Goal: Task Accomplishment & Management: Manage account settings

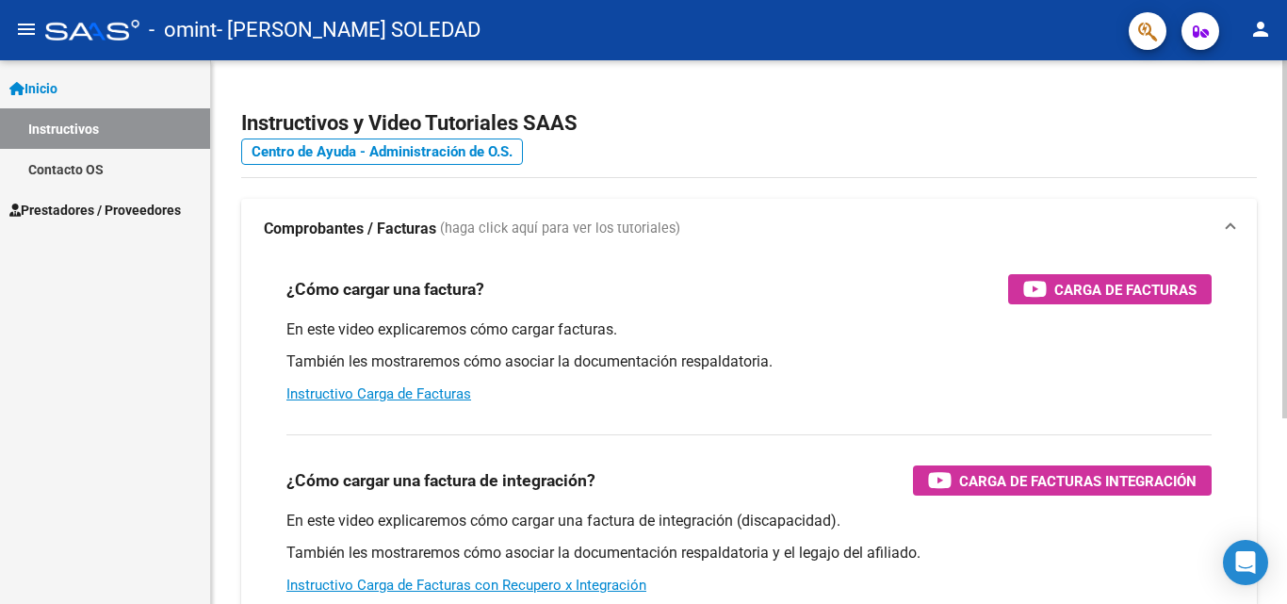
click at [1277, 360] on div "Instructivos y Video Tutoriales SAAS Centro de Ayuda - Administración de O.S. C…" at bounding box center [749, 473] width 1076 height 826
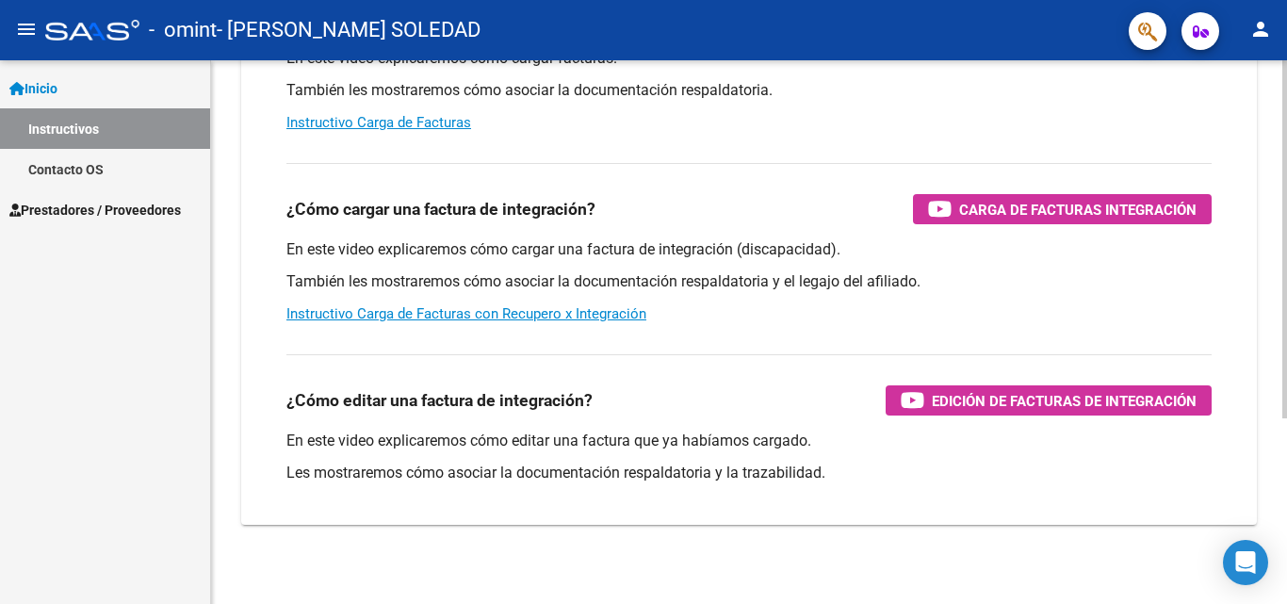
scroll to position [283, 0]
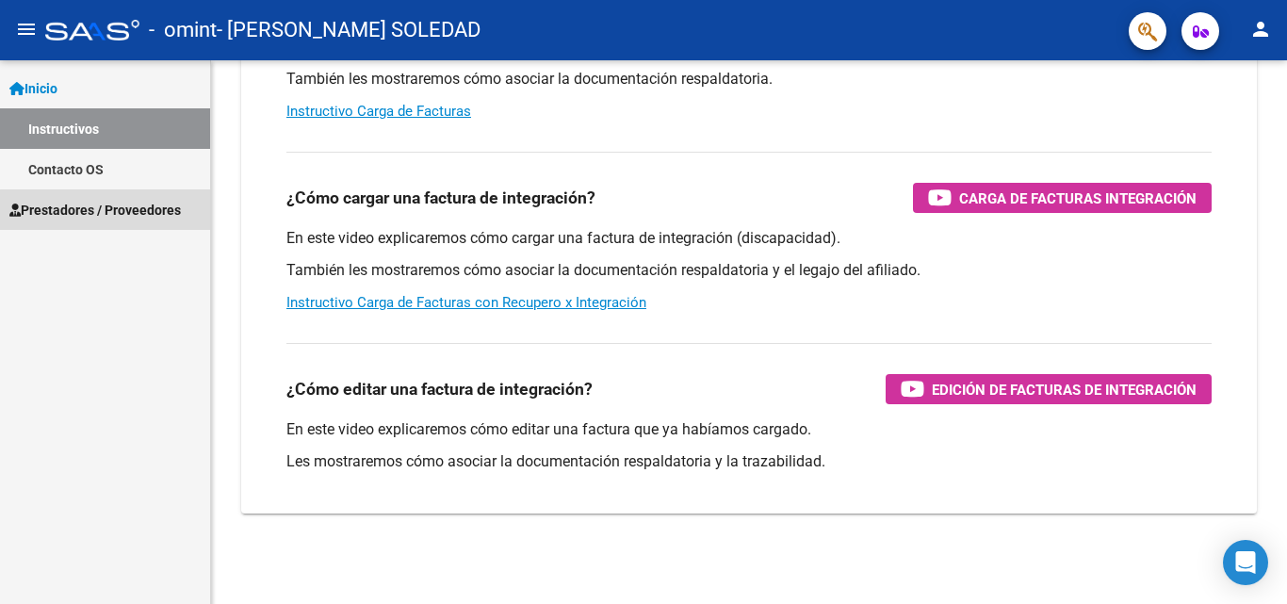
click at [131, 211] on span "Prestadores / Proveedores" at bounding box center [94, 210] width 171 height 21
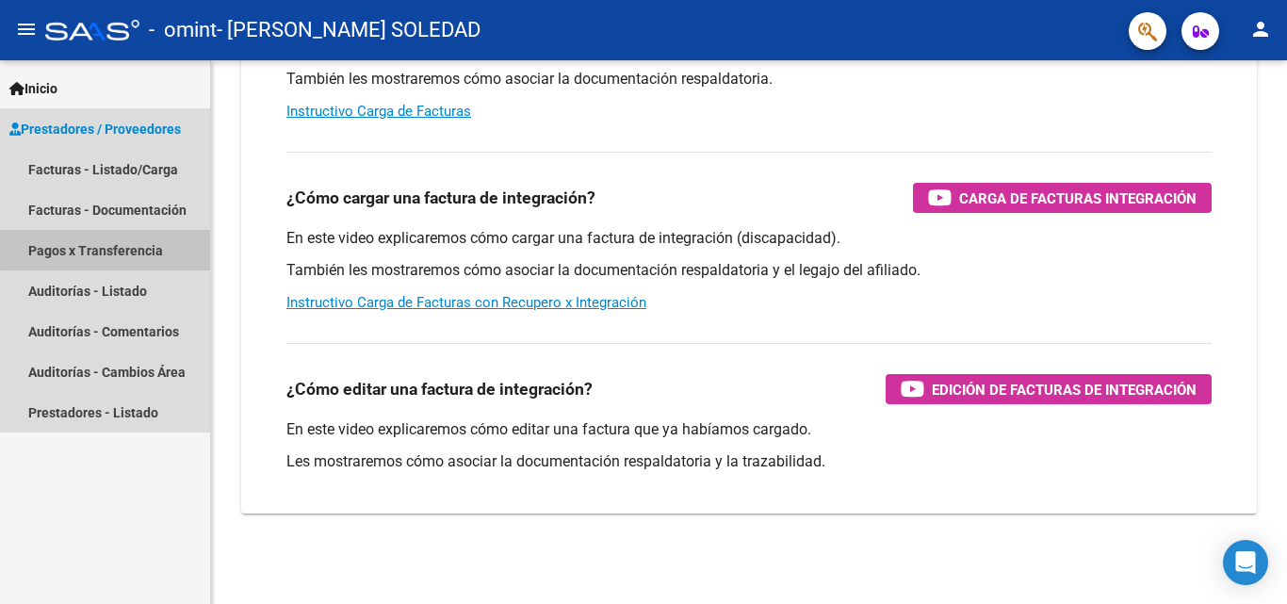
click at [159, 246] on link "Pagos x Transferencia" at bounding box center [105, 250] width 210 height 41
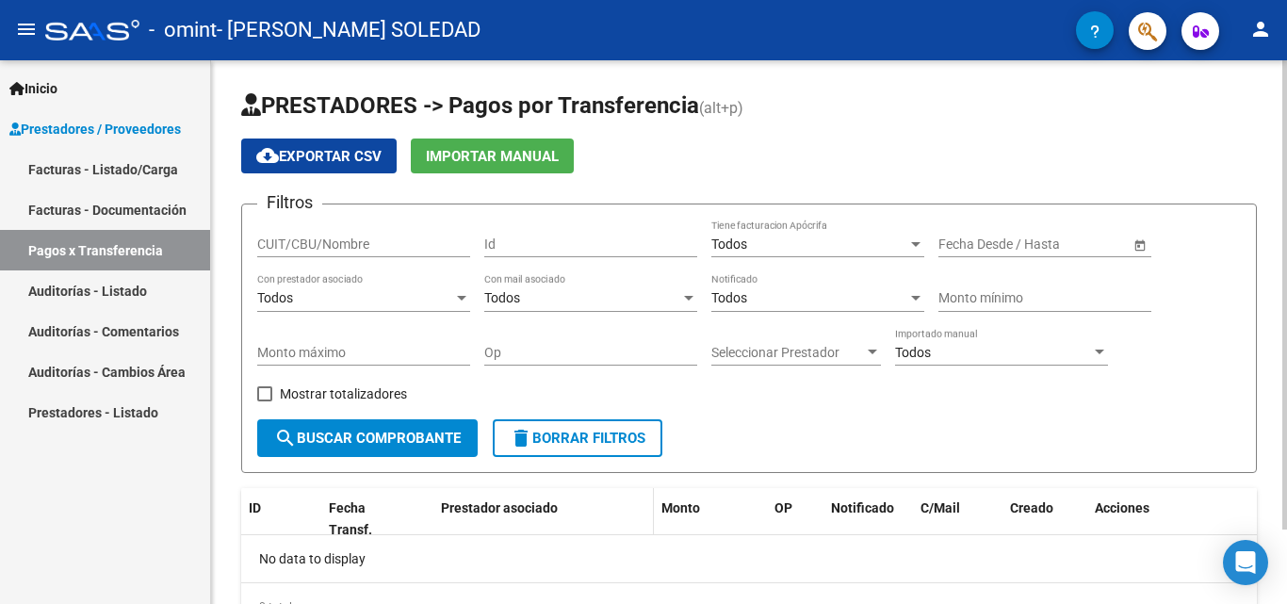
scroll to position [87, 0]
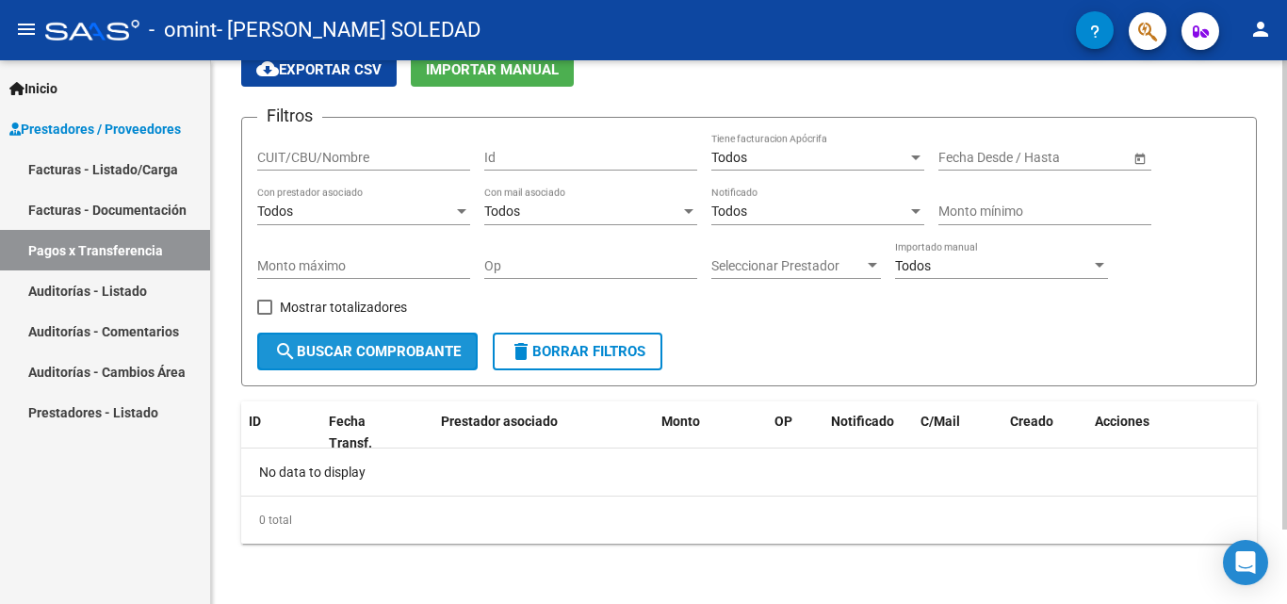
click at [391, 354] on span "search Buscar Comprobante" at bounding box center [367, 351] width 187 height 17
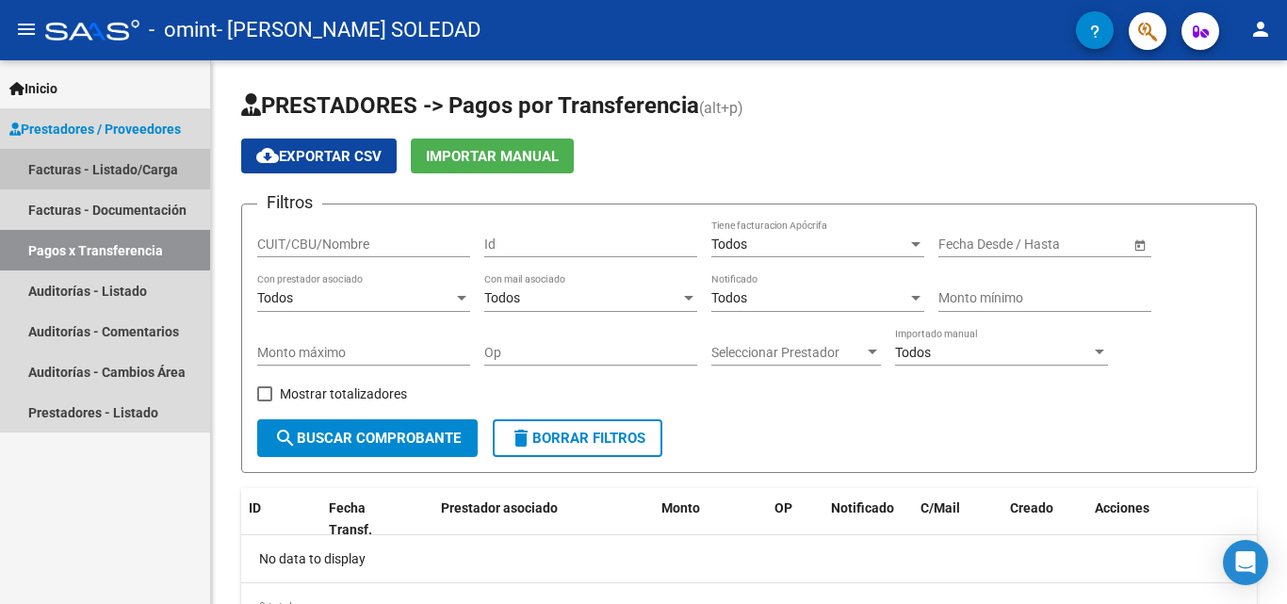
click at [140, 169] on link "Facturas - Listado/Carga" at bounding box center [105, 169] width 210 height 41
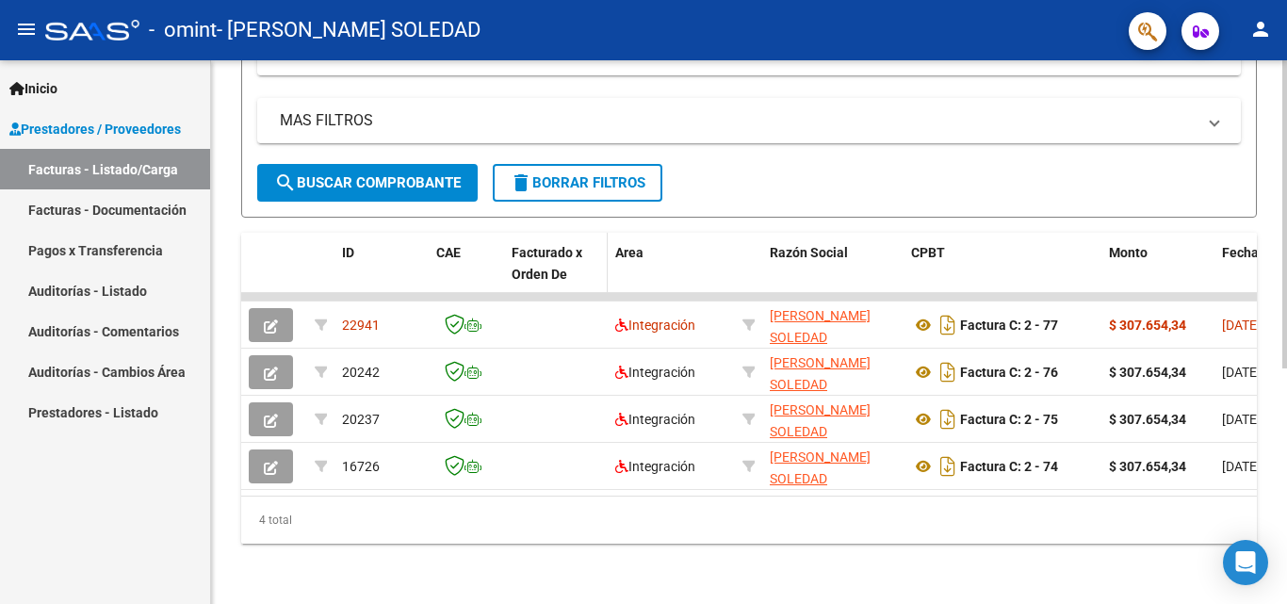
scroll to position [416, 0]
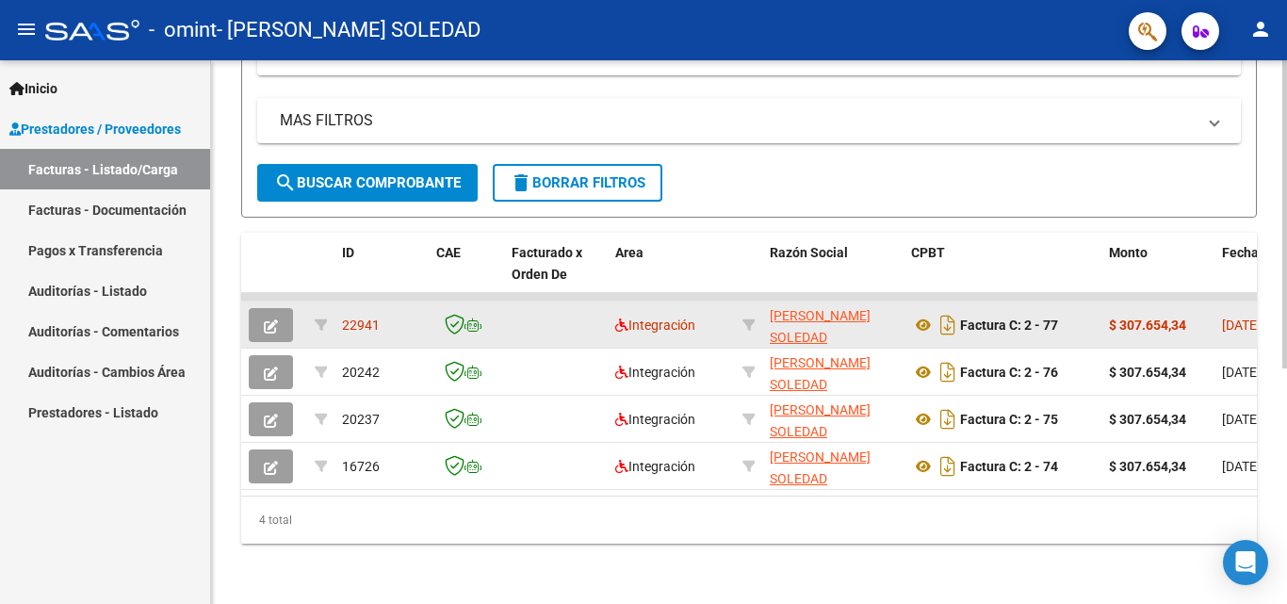
click at [273, 317] on span "button" at bounding box center [271, 325] width 14 height 17
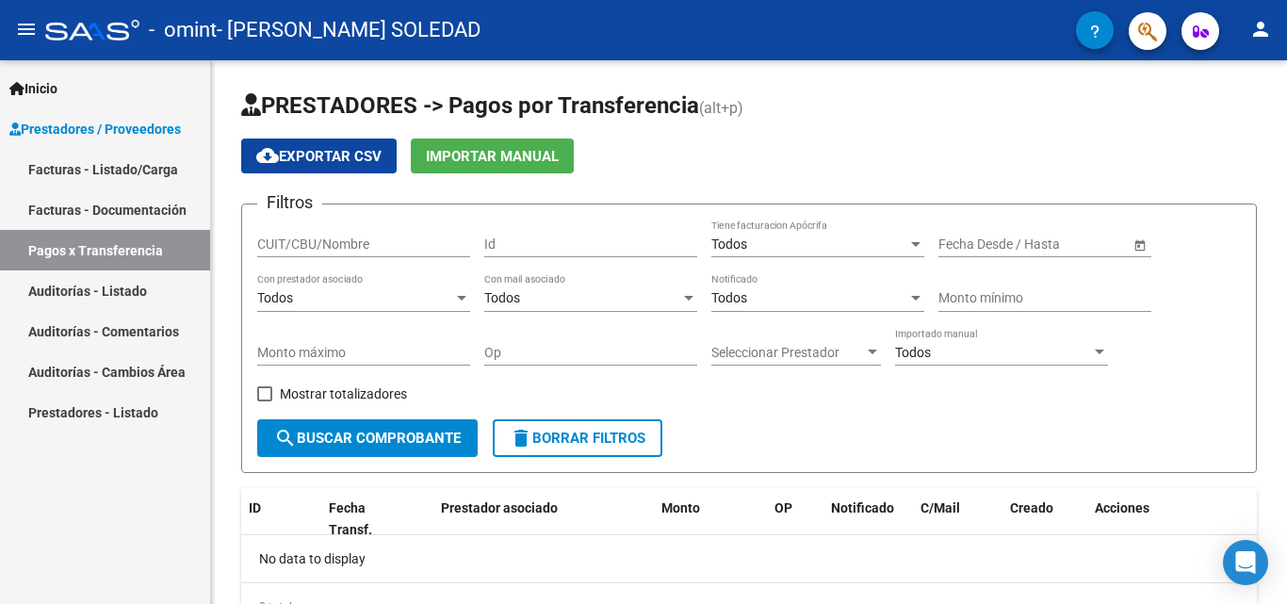
click at [153, 130] on span "Prestadores / Proveedores" at bounding box center [94, 129] width 171 height 21
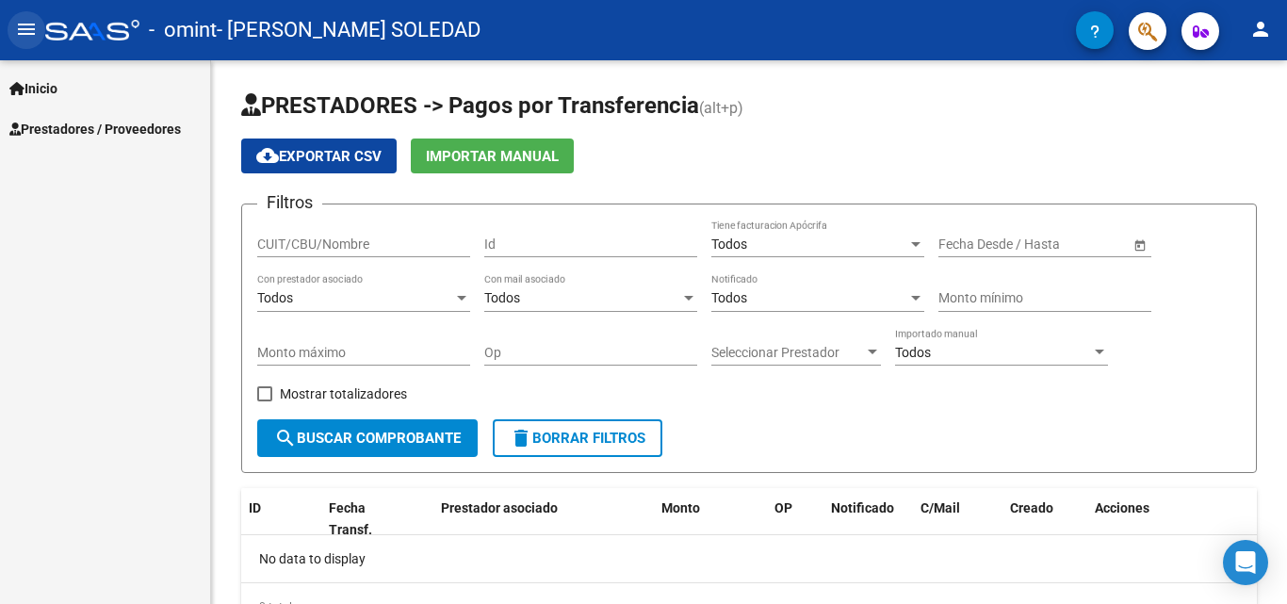
click at [35, 28] on mat-icon "menu" at bounding box center [26, 29] width 23 height 23
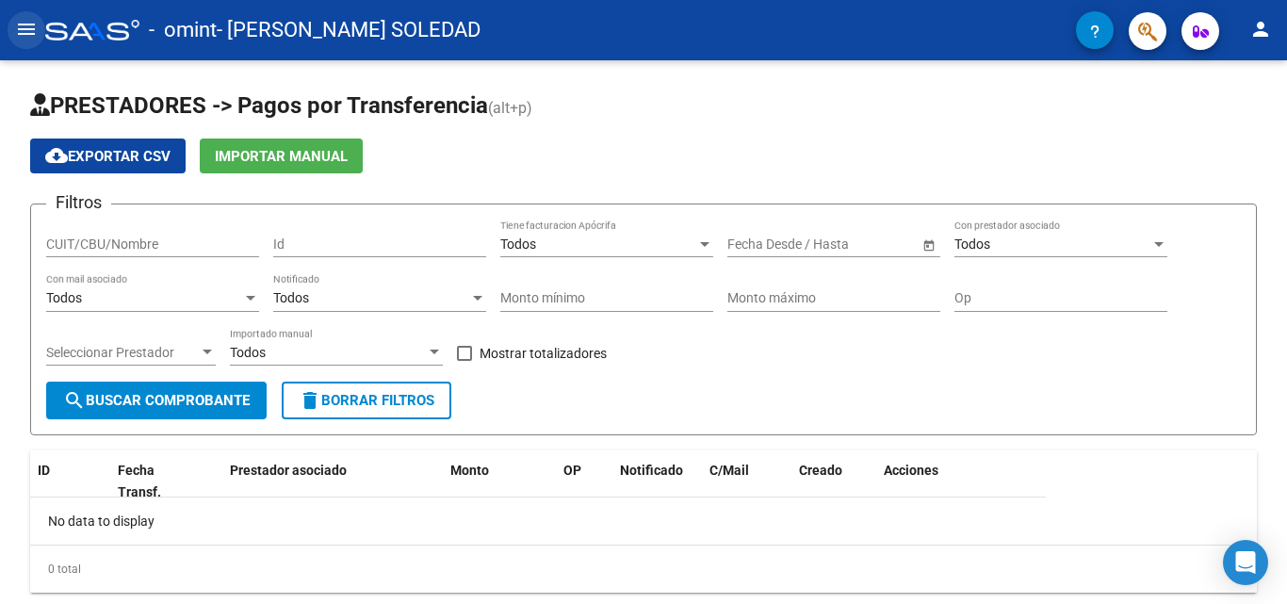
click at [21, 24] on mat-icon "menu" at bounding box center [26, 29] width 23 height 23
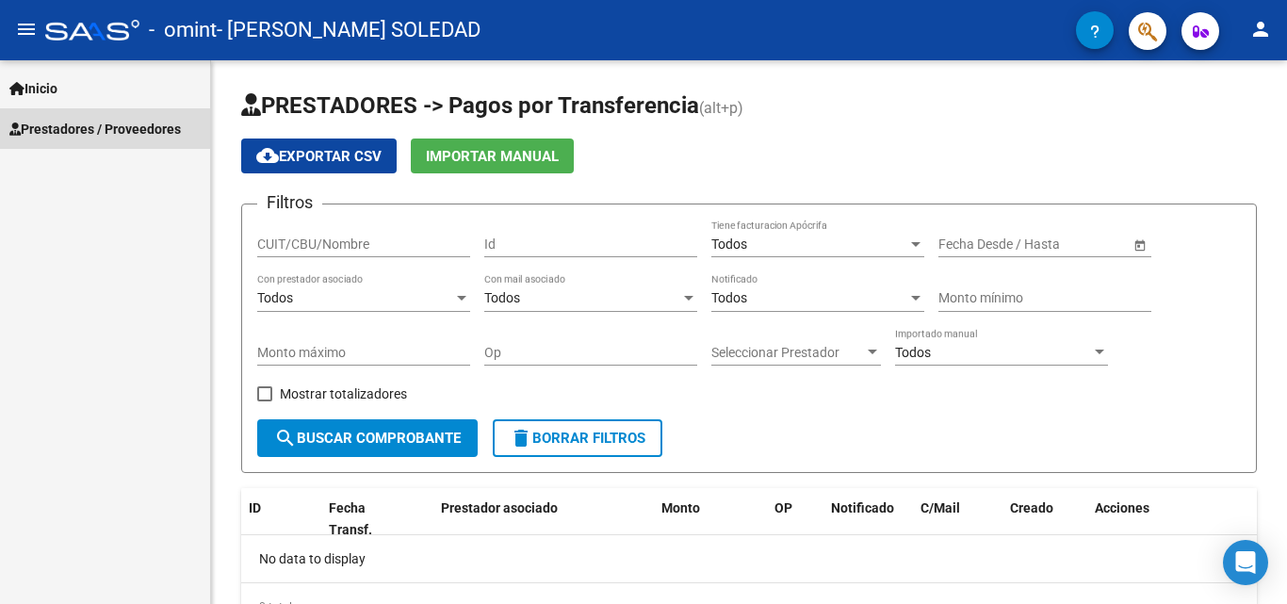
click at [71, 122] on span "Prestadores / Proveedores" at bounding box center [94, 129] width 171 height 21
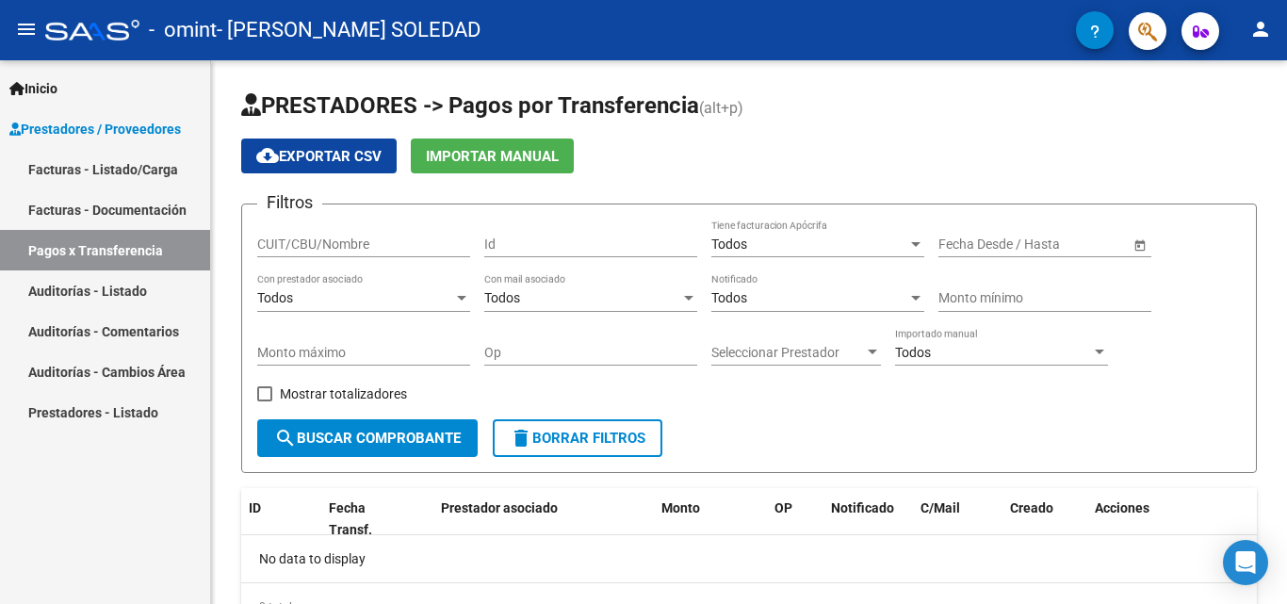
click at [140, 163] on link "Facturas - Listado/Carga" at bounding box center [105, 169] width 210 height 41
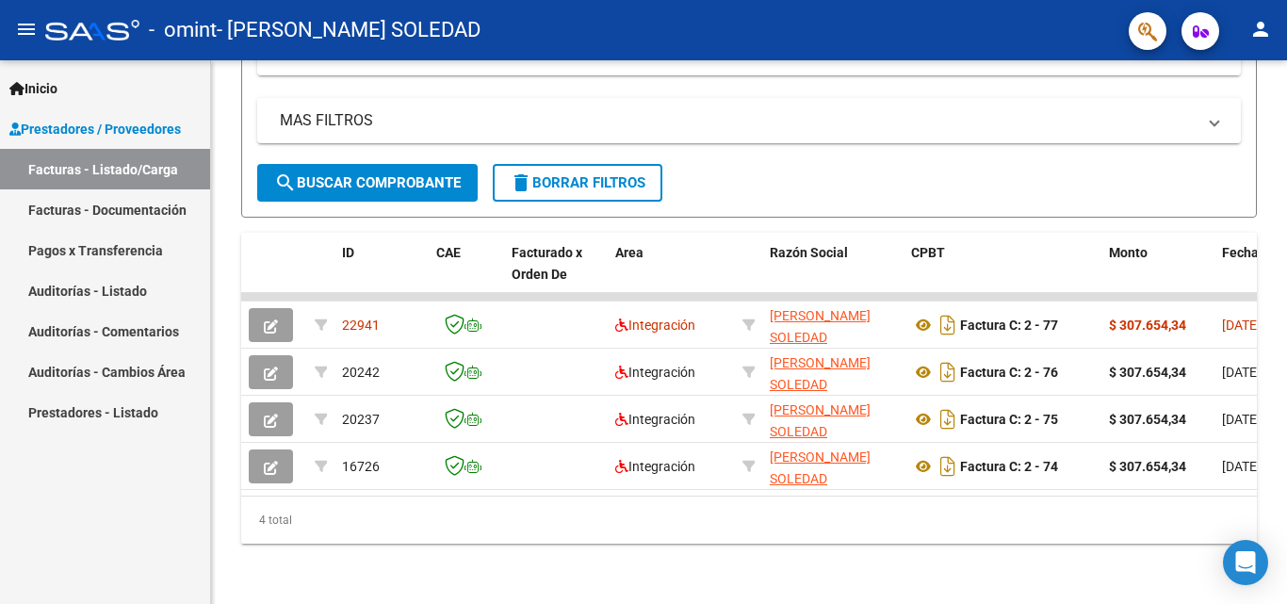
scroll to position [416, 0]
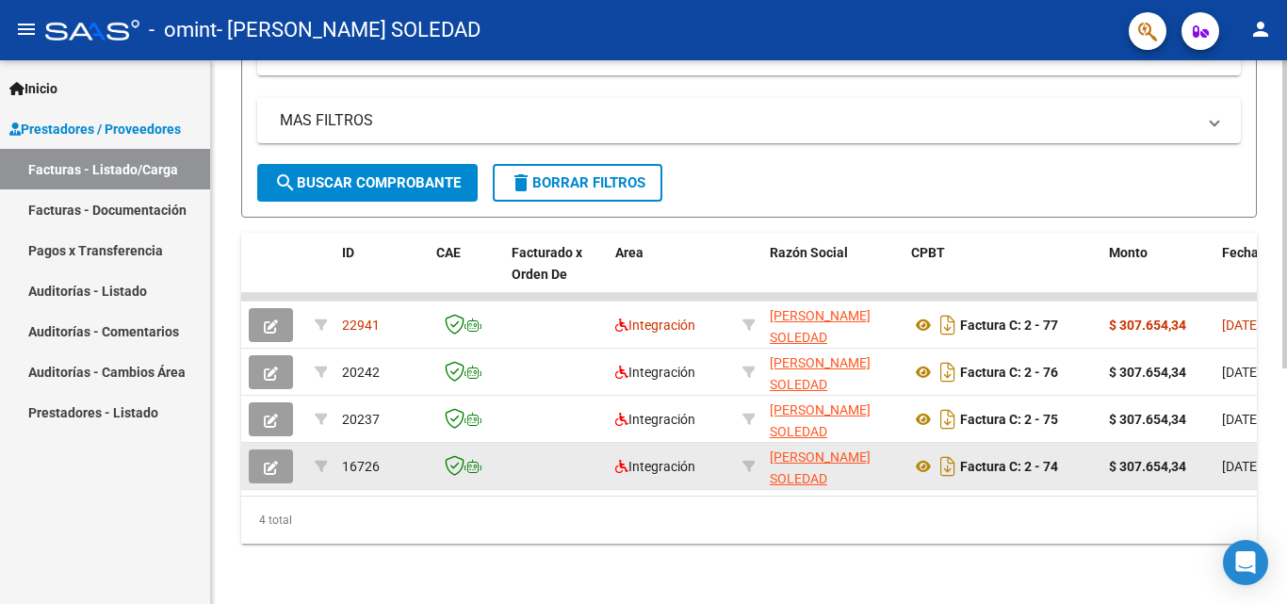
click at [278, 449] on button "button" at bounding box center [271, 466] width 44 height 34
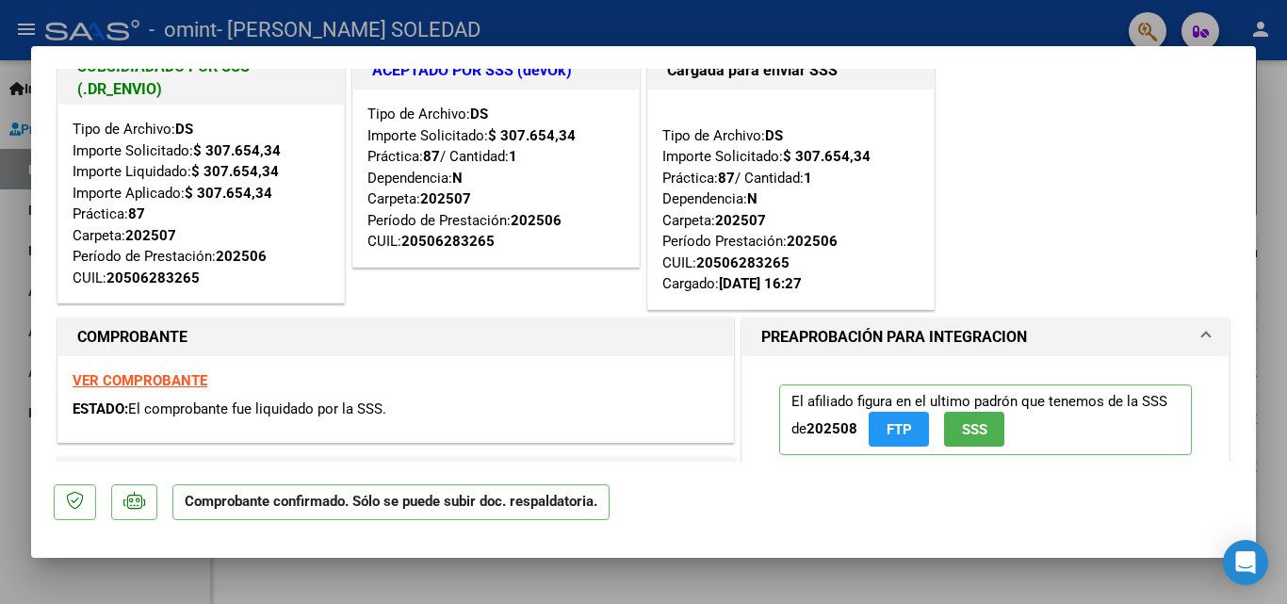
scroll to position [0, 0]
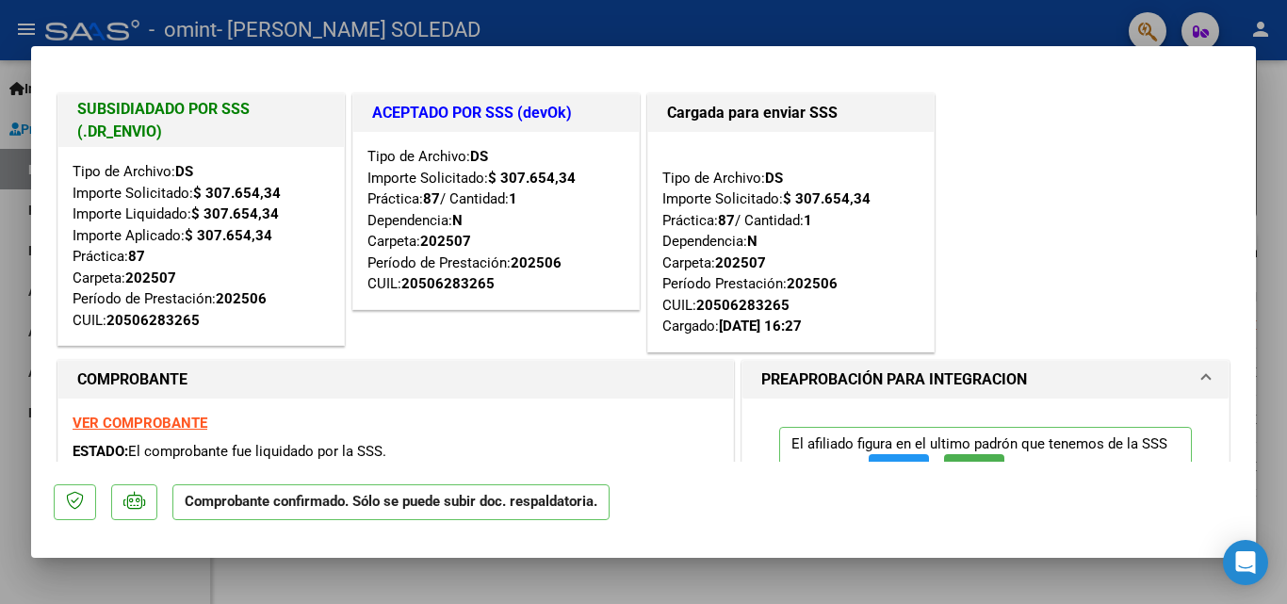
click at [166, 424] on strong "VER COMPROBANTE" at bounding box center [140, 423] width 135 height 17
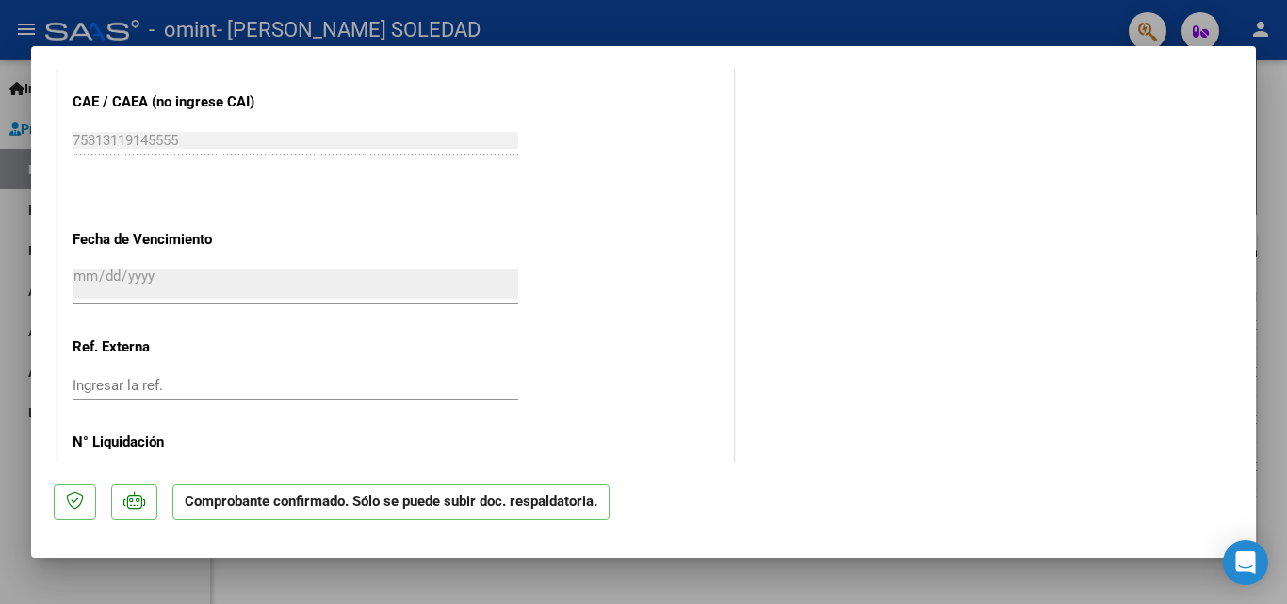
scroll to position [1374, 0]
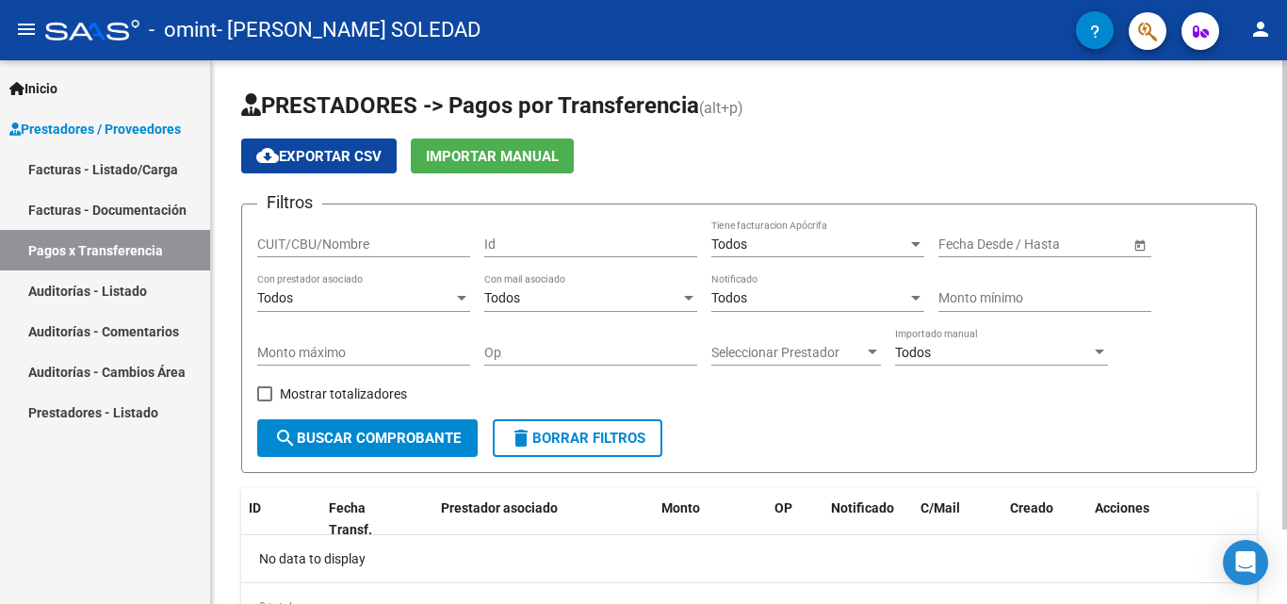
scroll to position [87, 0]
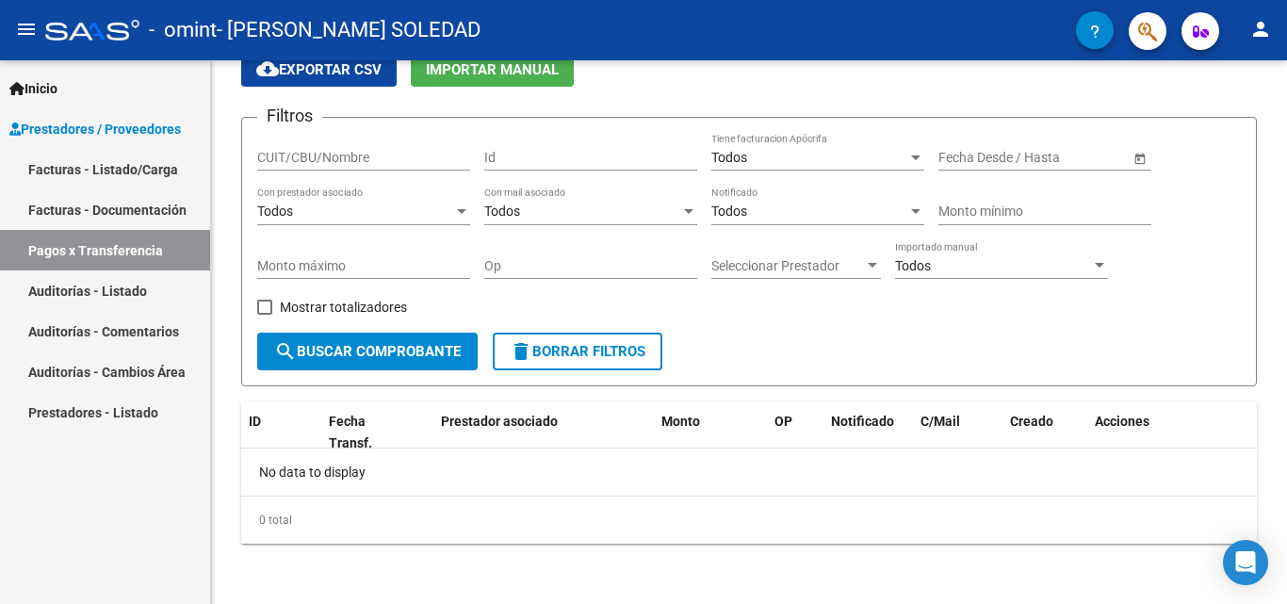
click at [153, 111] on link "Prestadores / Proveedores" at bounding box center [105, 128] width 210 height 41
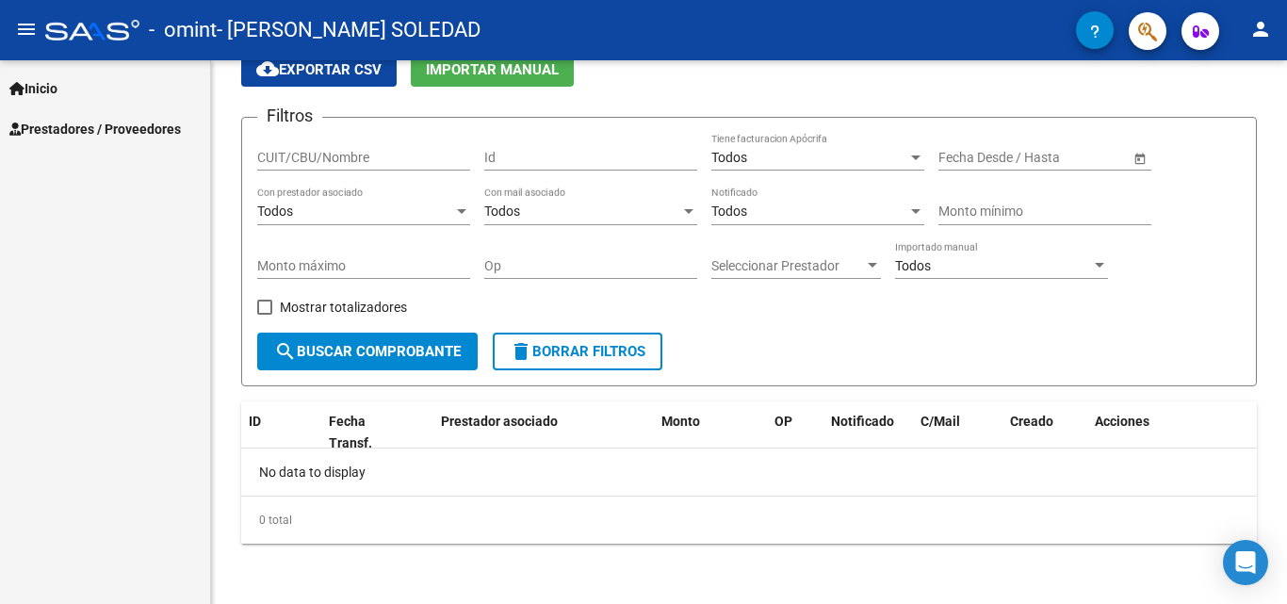
click at [57, 82] on span "Inicio" at bounding box center [33, 88] width 48 height 21
click at [81, 118] on link "Instructivos" at bounding box center [105, 128] width 210 height 41
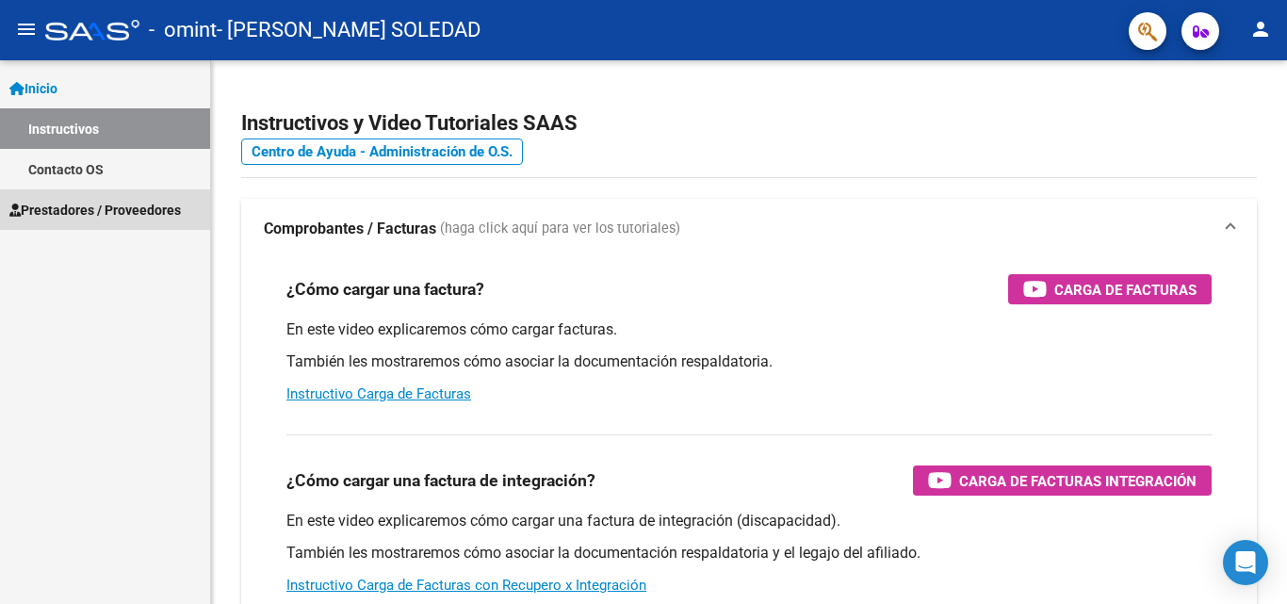
click at [66, 207] on span "Prestadores / Proveedores" at bounding box center [94, 210] width 171 height 21
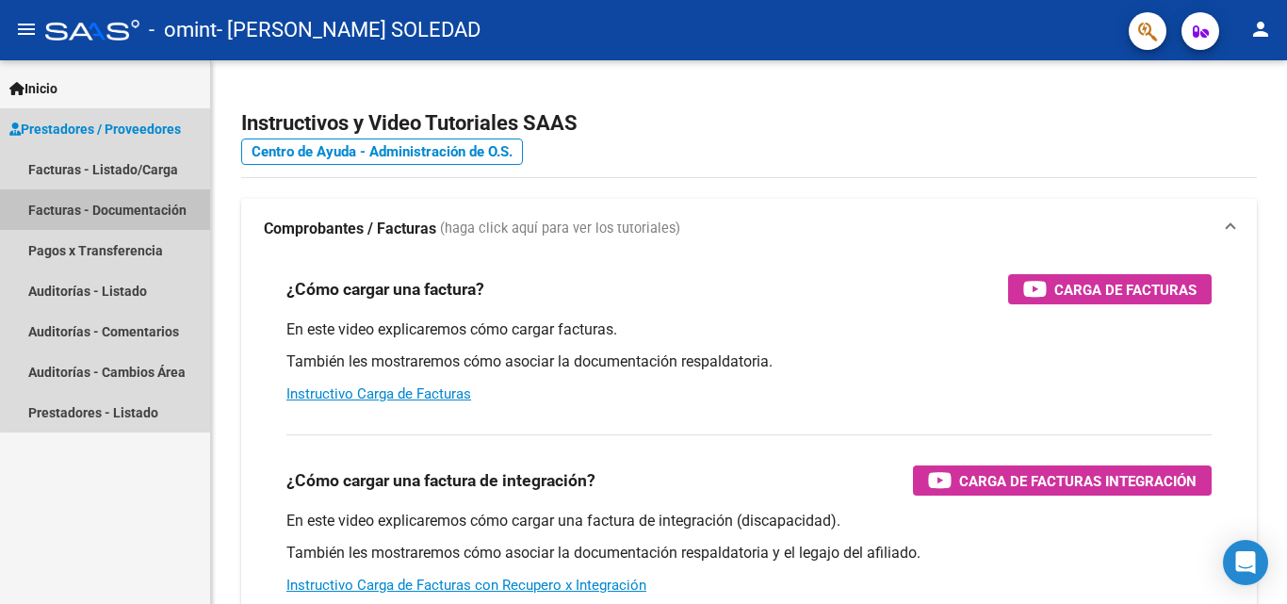
click at [188, 206] on link "Facturas - Documentación" at bounding box center [105, 209] width 210 height 41
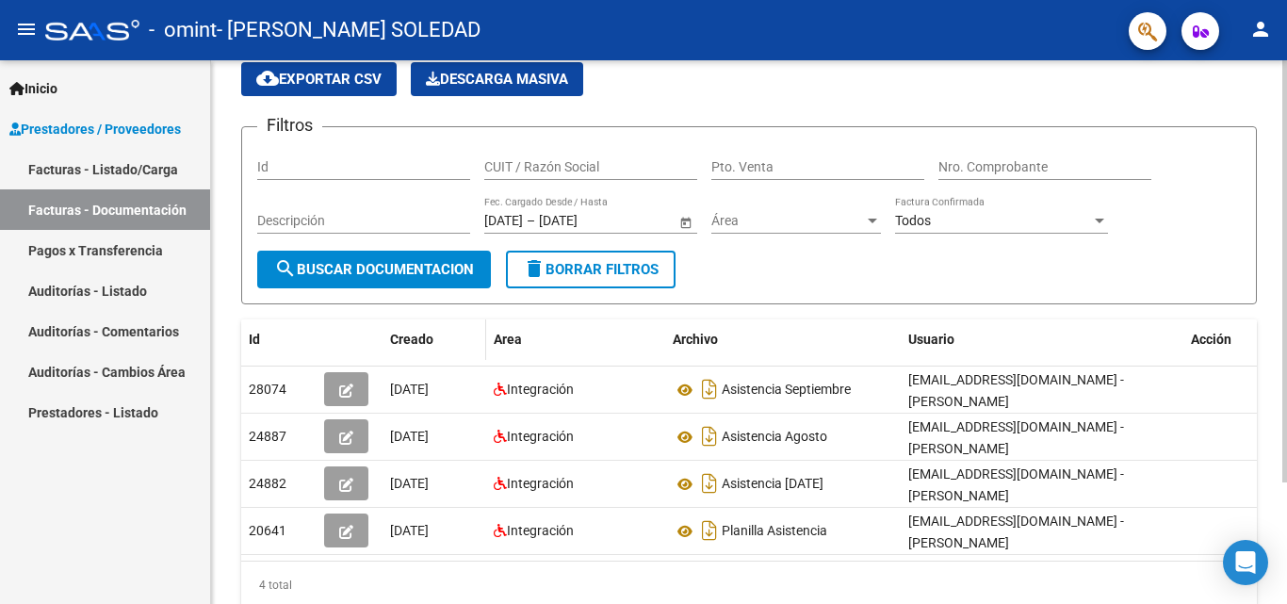
scroll to position [156, 0]
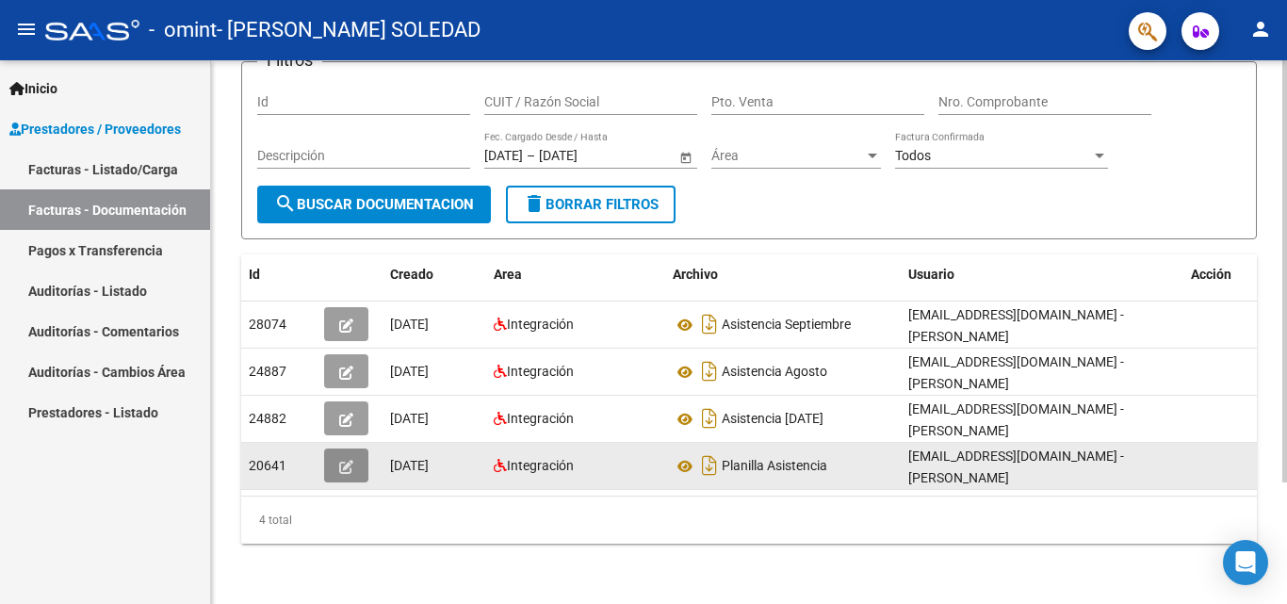
click at [348, 460] on icon "button" at bounding box center [346, 467] width 14 height 14
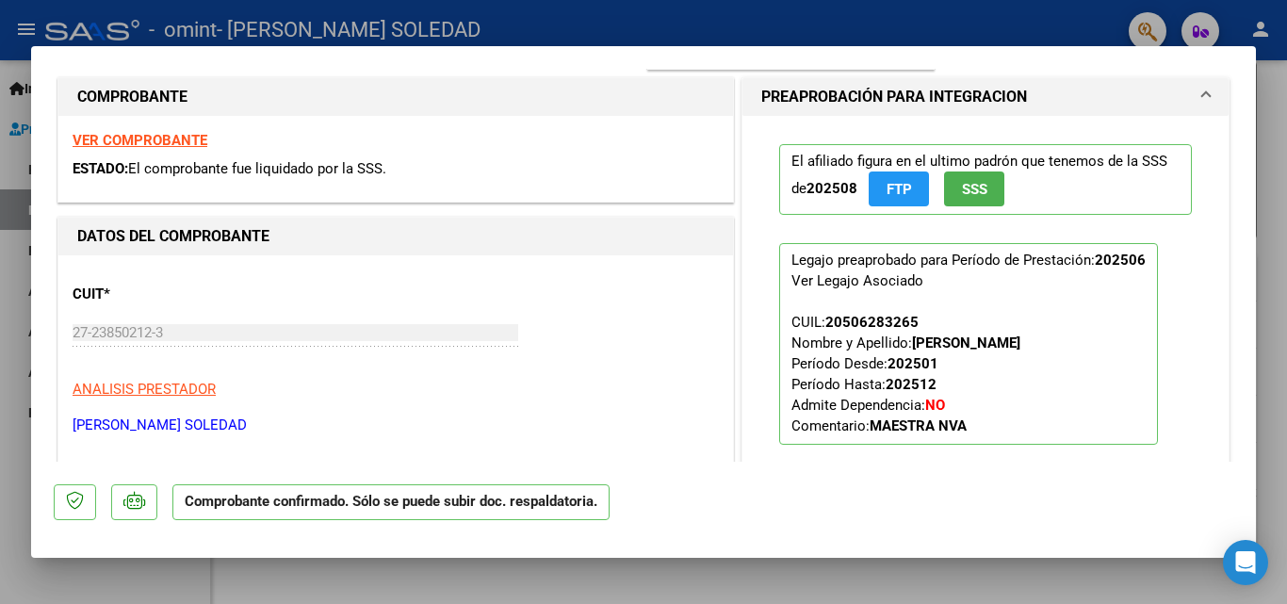
scroll to position [0, 0]
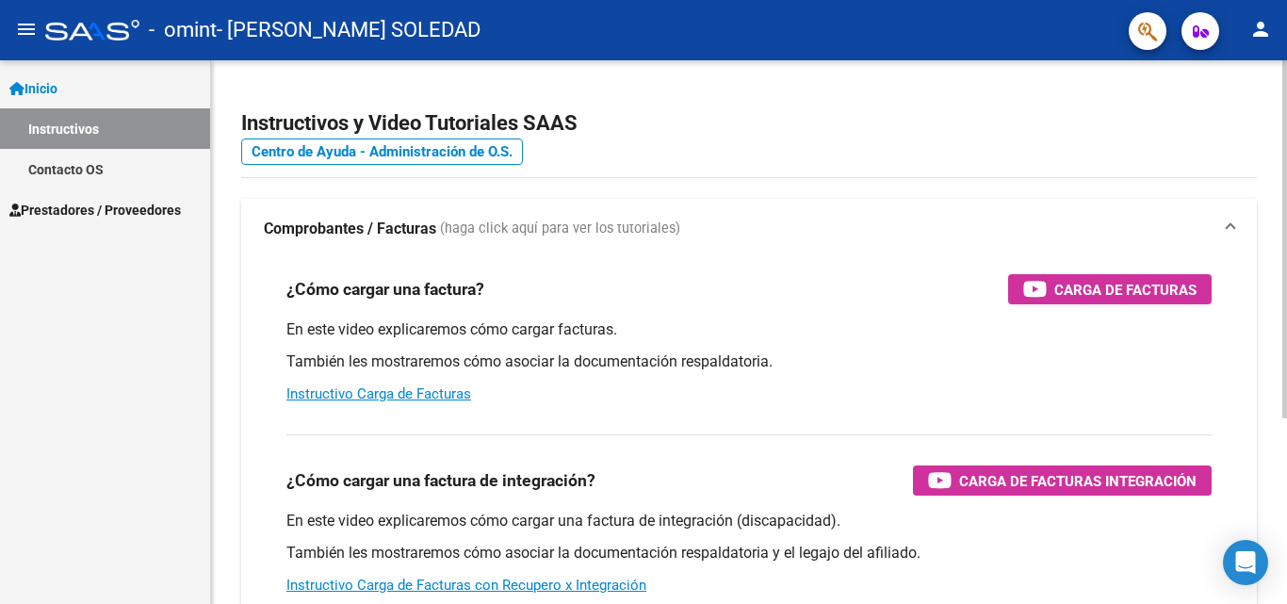
click at [386, 225] on strong "Comprobantes / Facturas" at bounding box center [350, 229] width 172 height 21
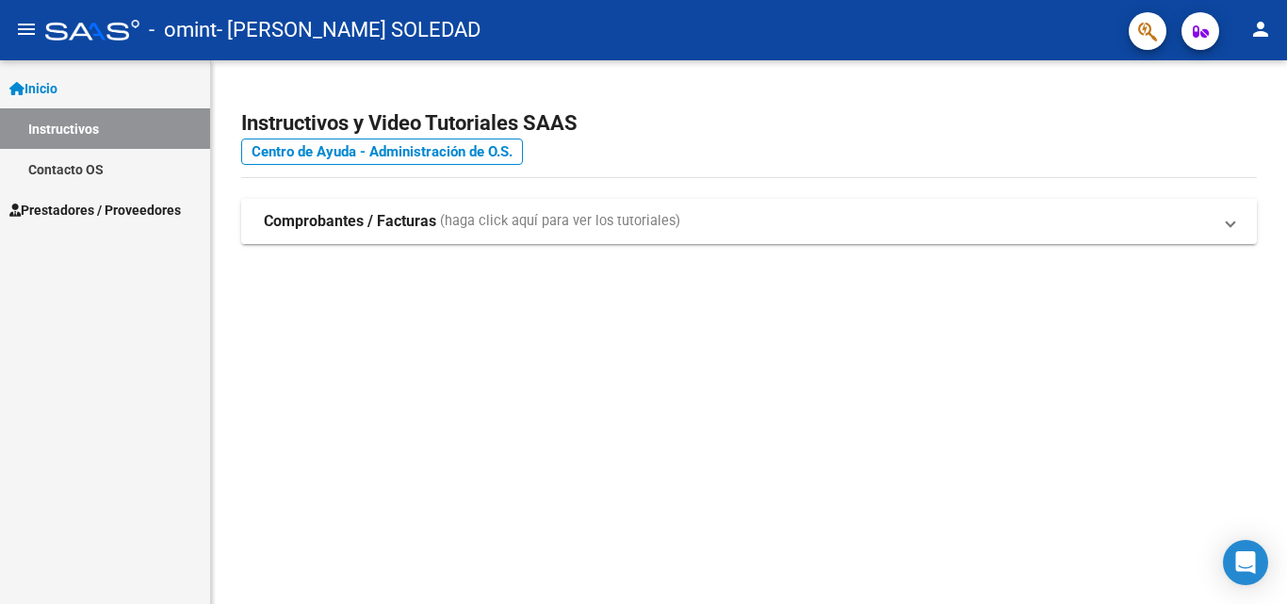
click at [335, 213] on strong "Comprobantes / Facturas" at bounding box center [350, 221] width 172 height 21
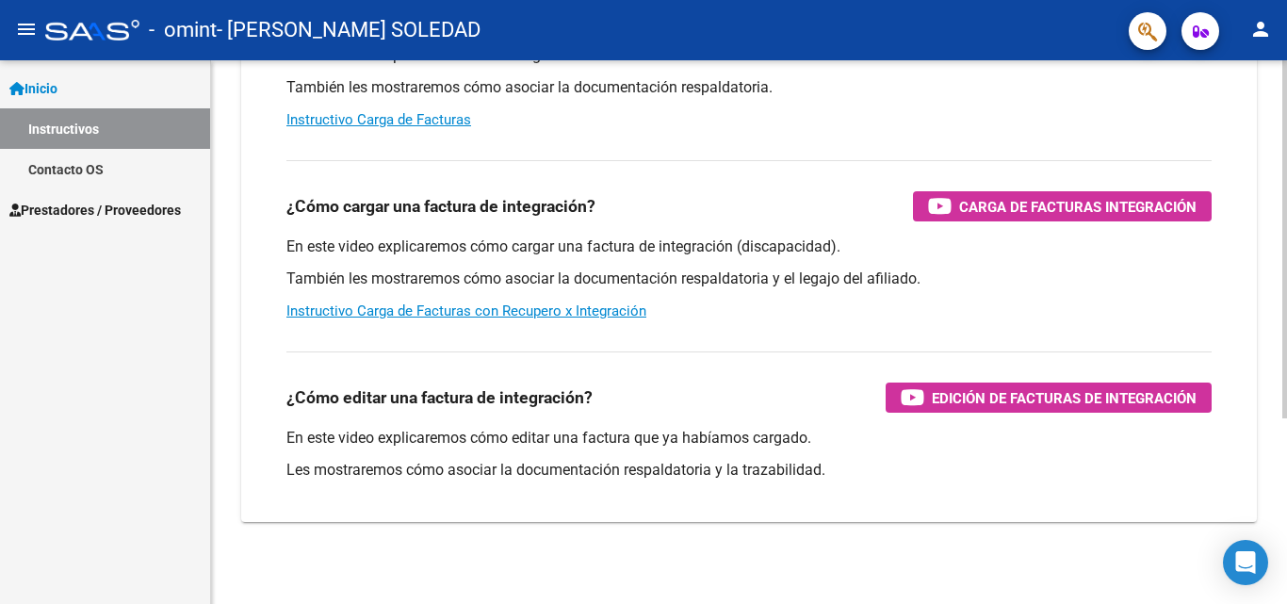
scroll to position [283, 0]
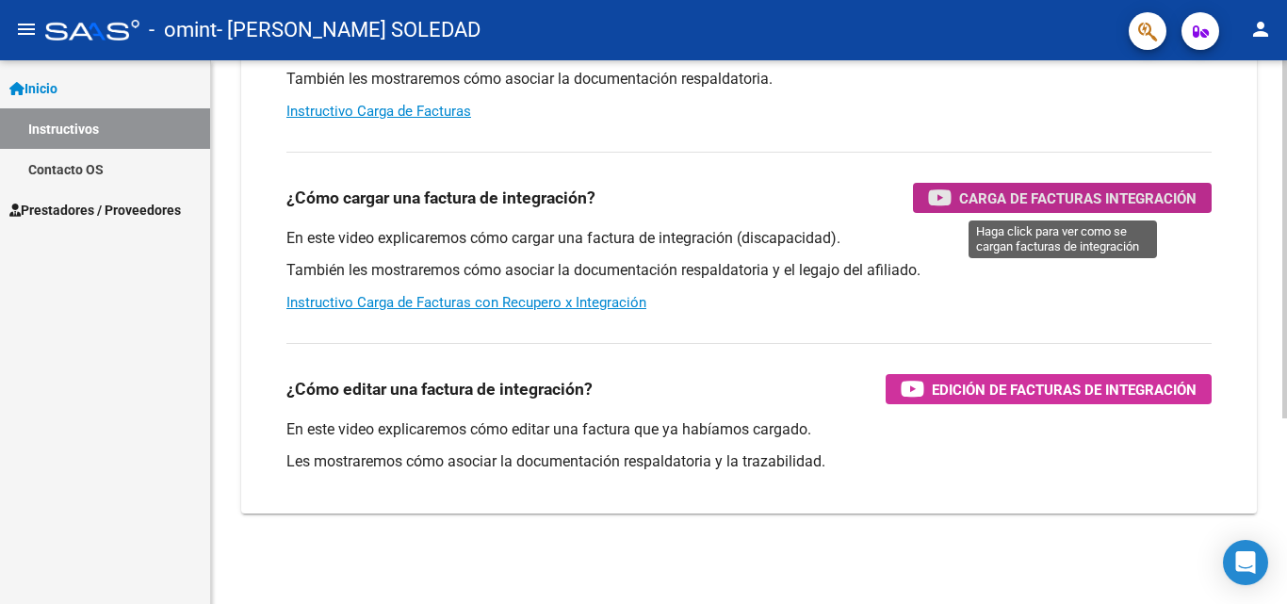
click at [1099, 188] on span "Carga de Facturas Integración" at bounding box center [1077, 199] width 237 height 24
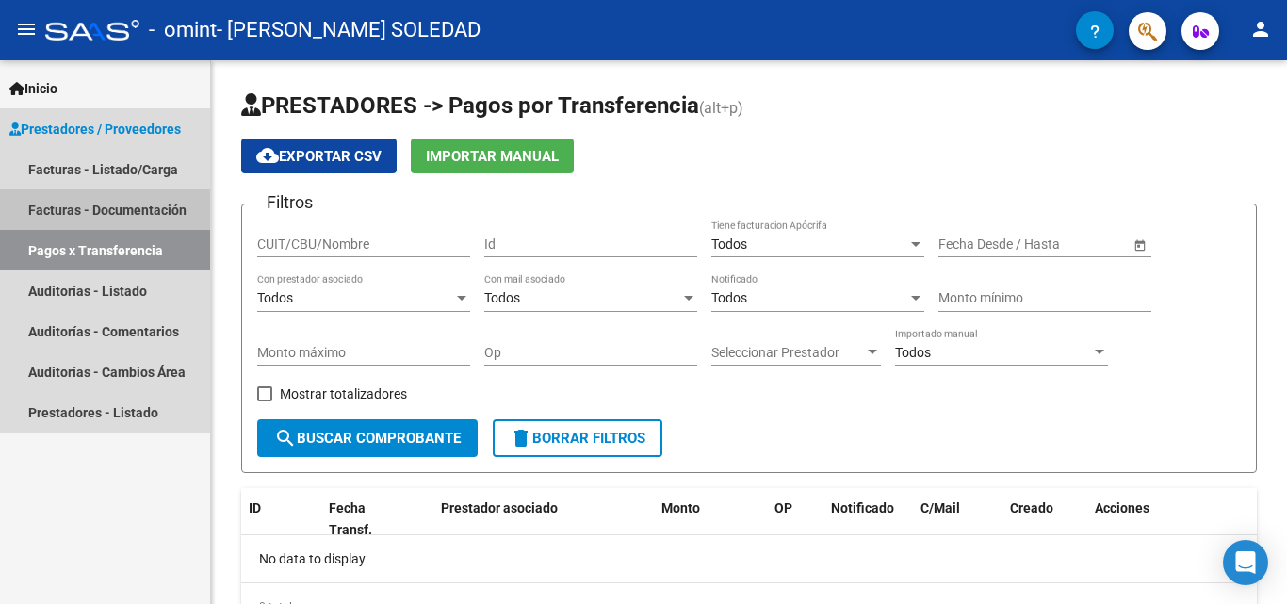
click at [134, 199] on link "Facturas - Documentación" at bounding box center [105, 209] width 210 height 41
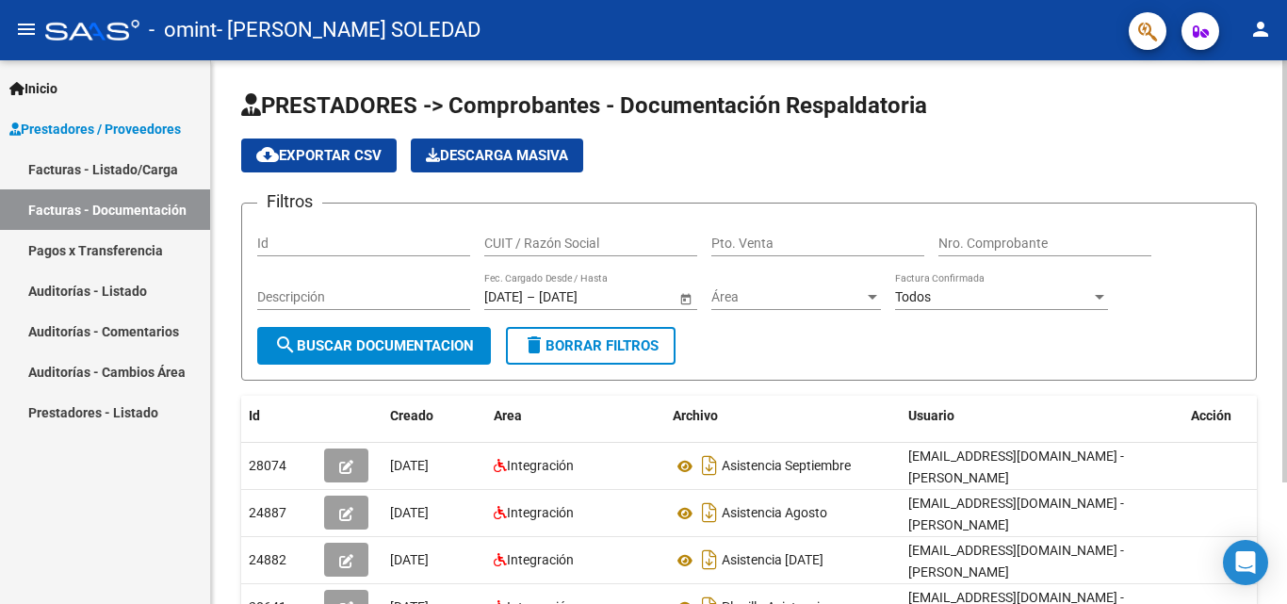
scroll to position [156, 0]
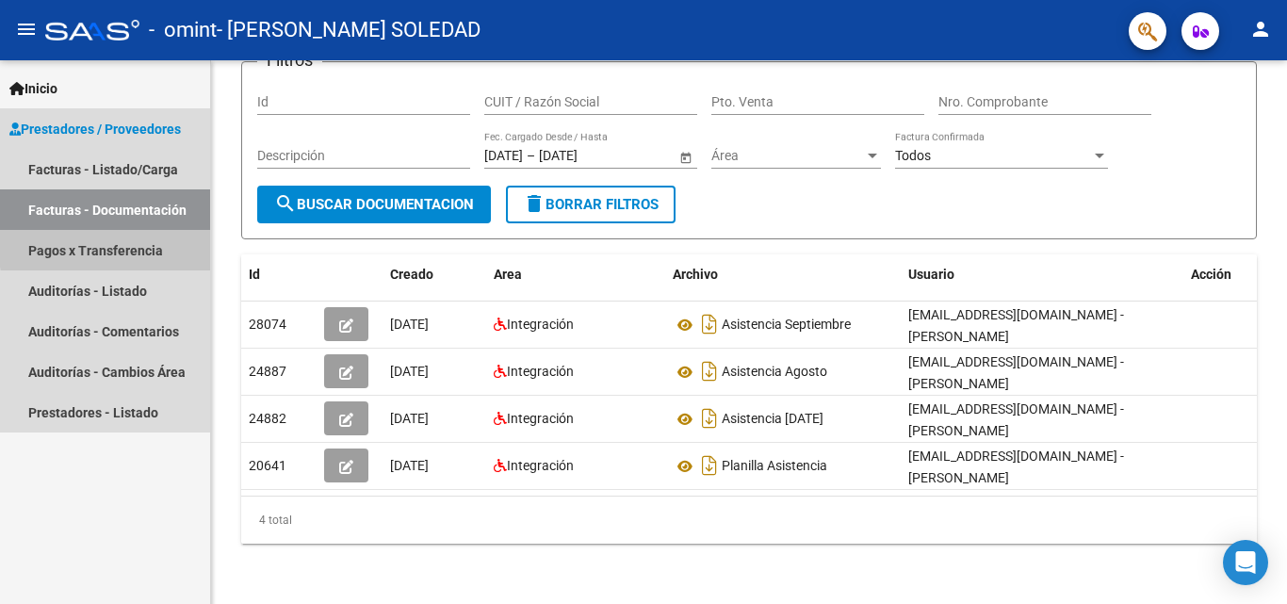
click at [140, 245] on link "Pagos x Transferencia" at bounding box center [105, 250] width 210 height 41
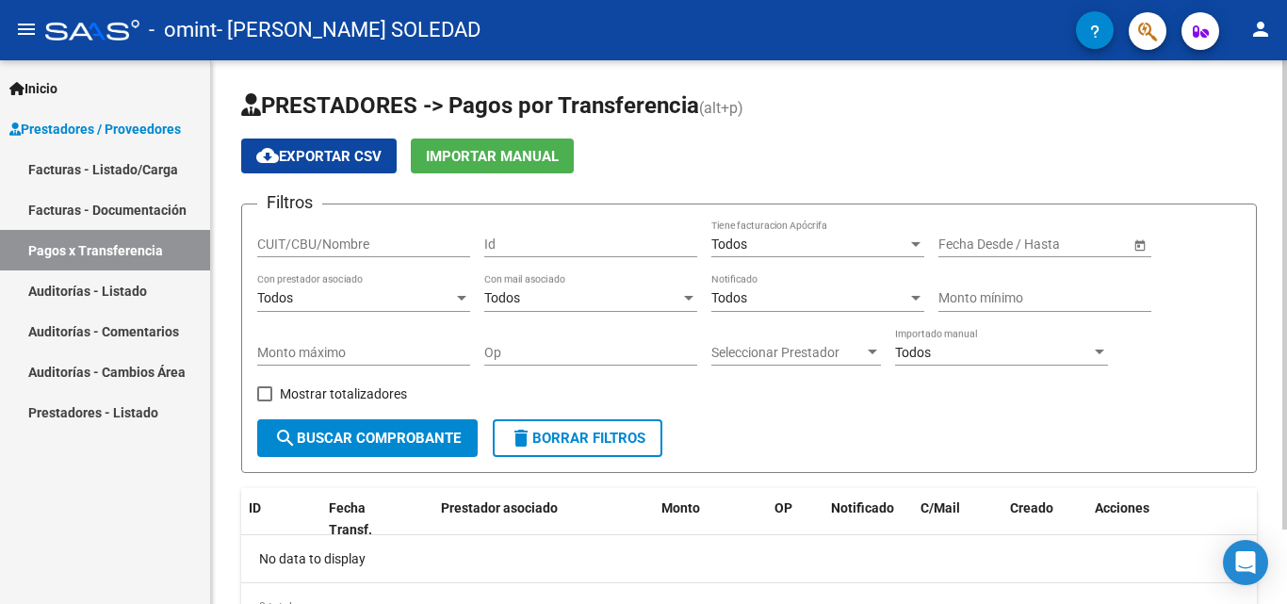
click at [383, 234] on div "CUIT/CBU/Nombre" at bounding box center [363, 239] width 213 height 38
type input "27238502123"
click at [904, 248] on div "Todos" at bounding box center [809, 244] width 196 height 16
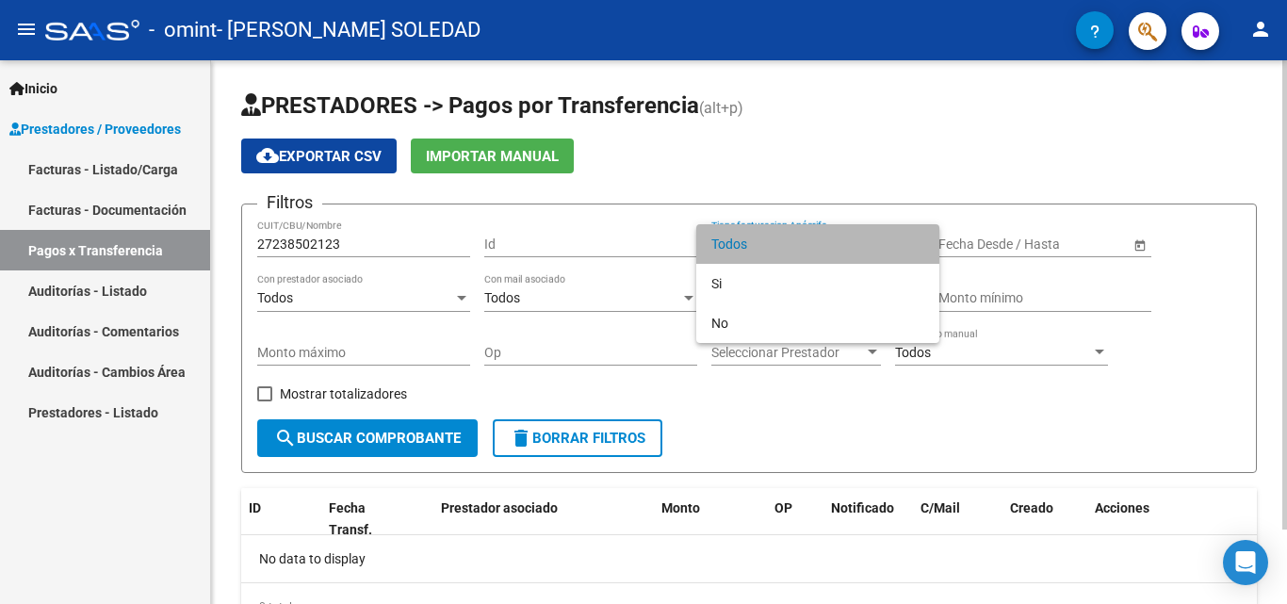
click at [904, 248] on span "Todos" at bounding box center [817, 244] width 213 height 40
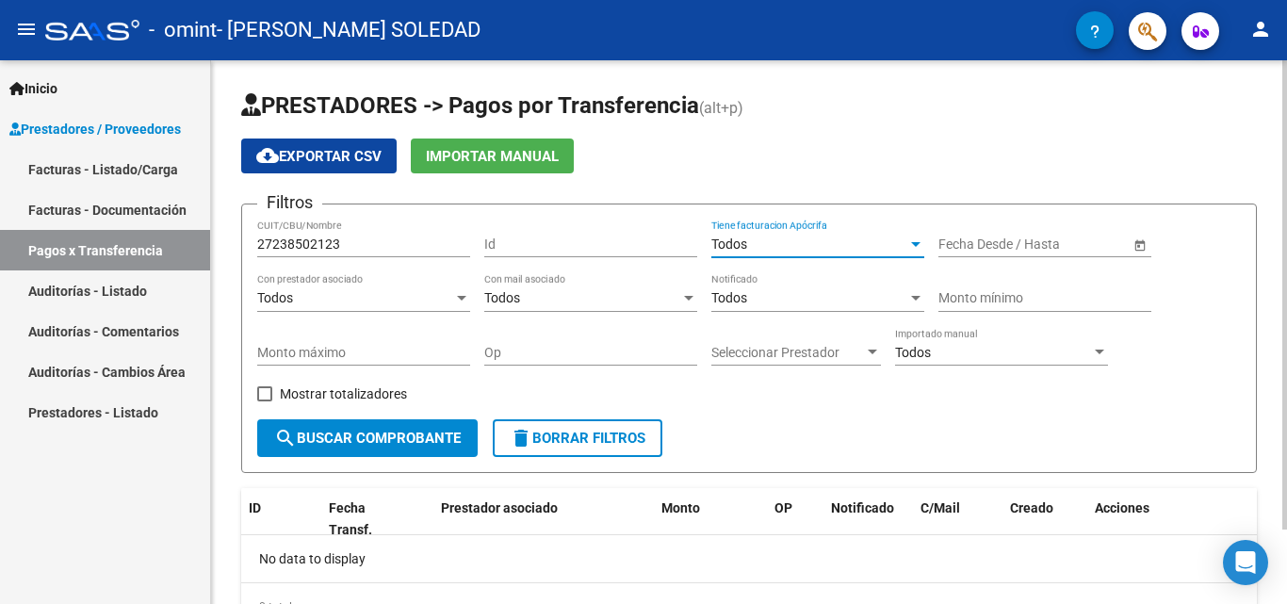
scroll to position [87, 0]
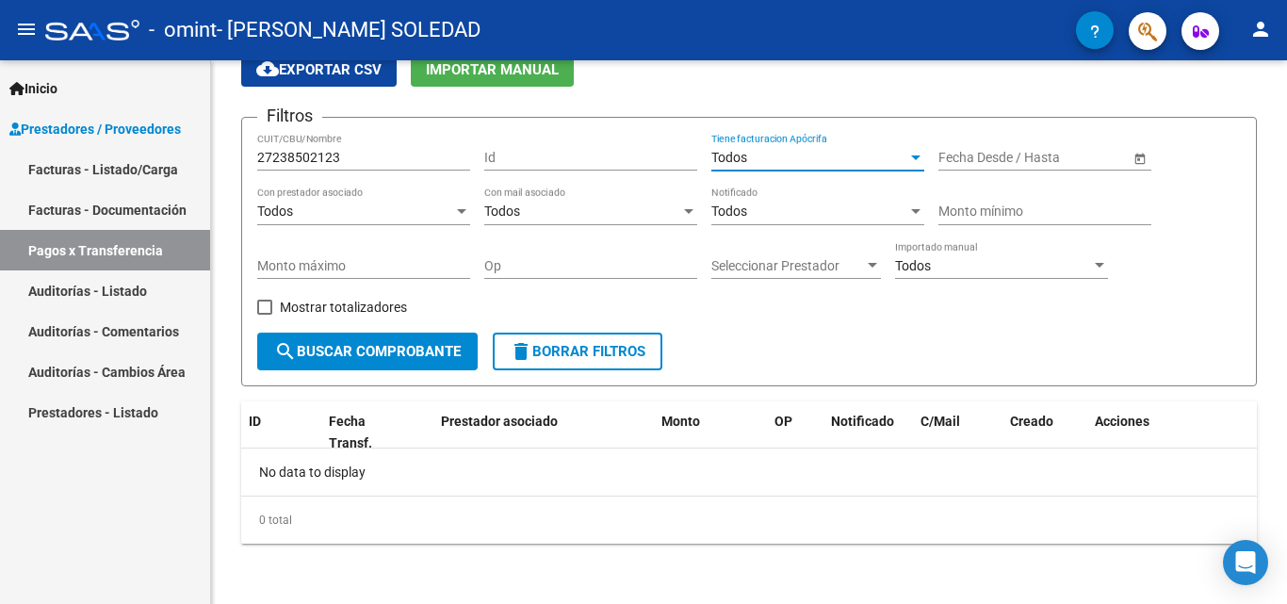
click at [156, 117] on link "Prestadores / Proveedores" at bounding box center [105, 128] width 210 height 41
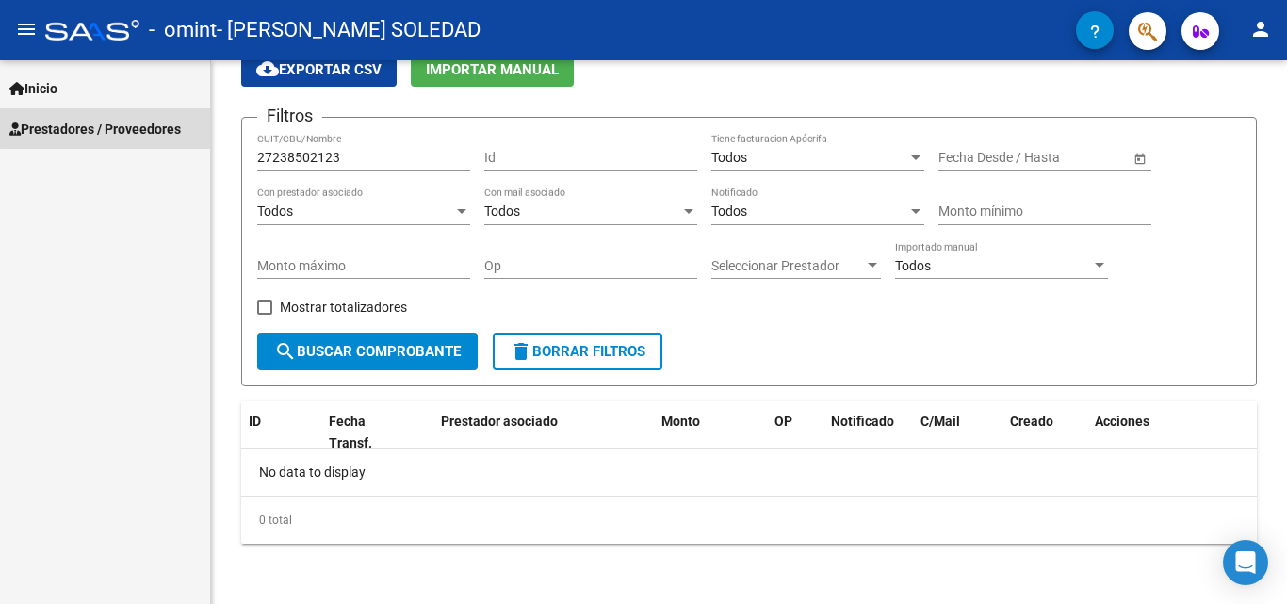
click at [115, 126] on span "Prestadores / Proveedores" at bounding box center [94, 129] width 171 height 21
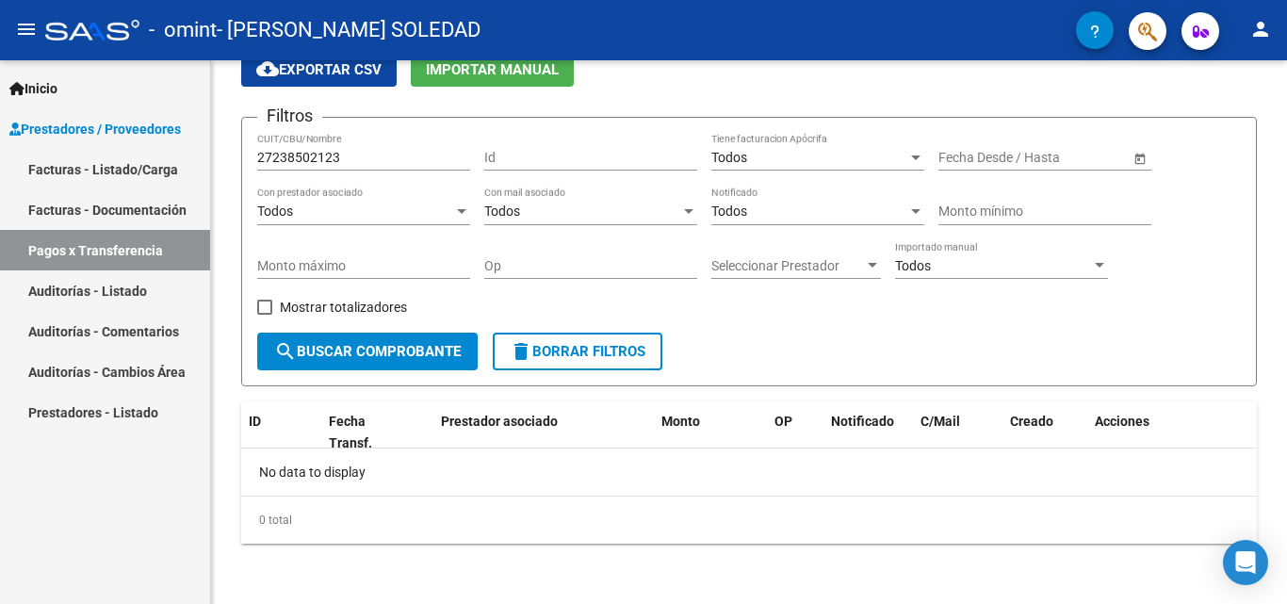
click at [131, 169] on link "Facturas - Listado/Carga" at bounding box center [105, 169] width 210 height 41
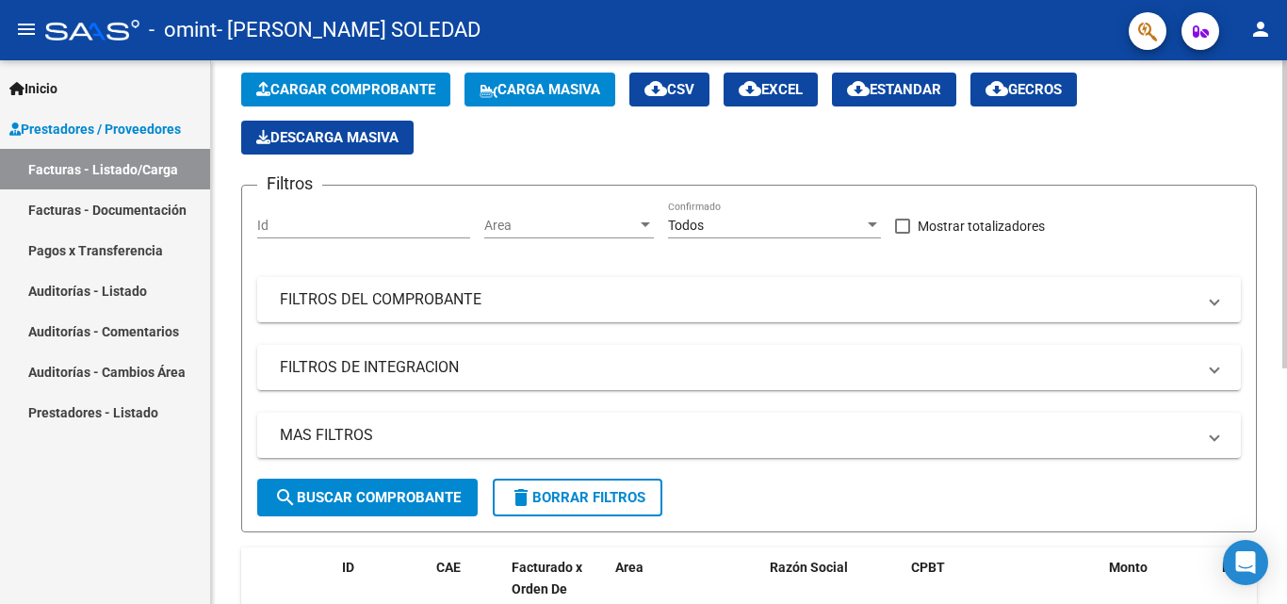
scroll to position [416, 0]
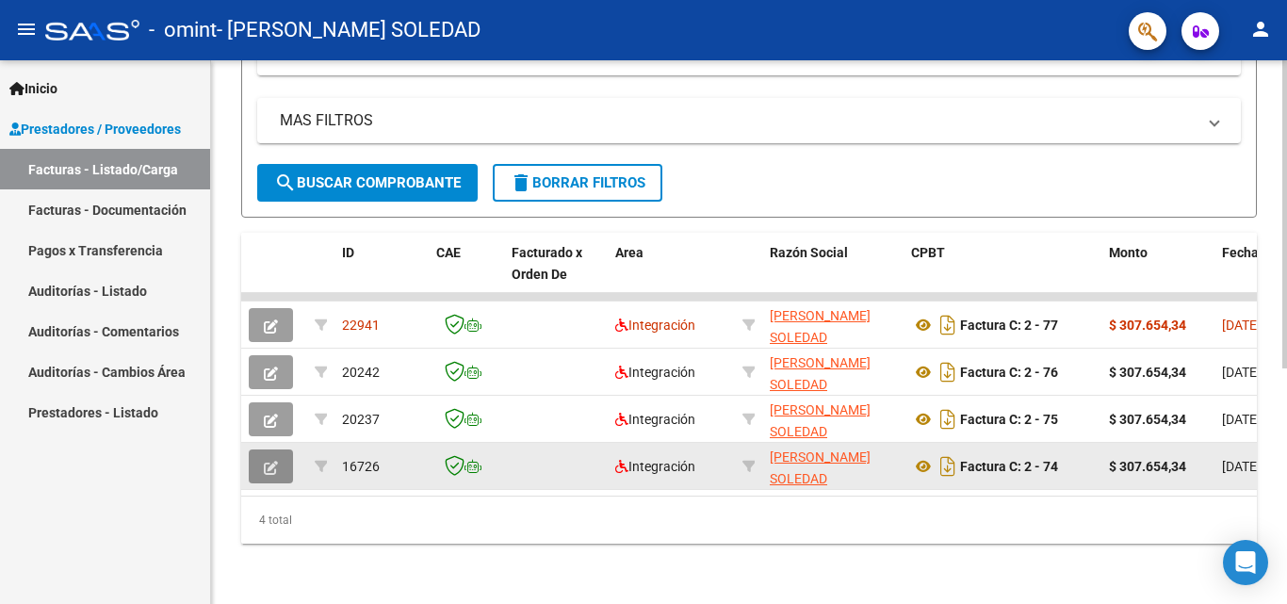
click at [277, 461] on icon "button" at bounding box center [271, 468] width 14 height 14
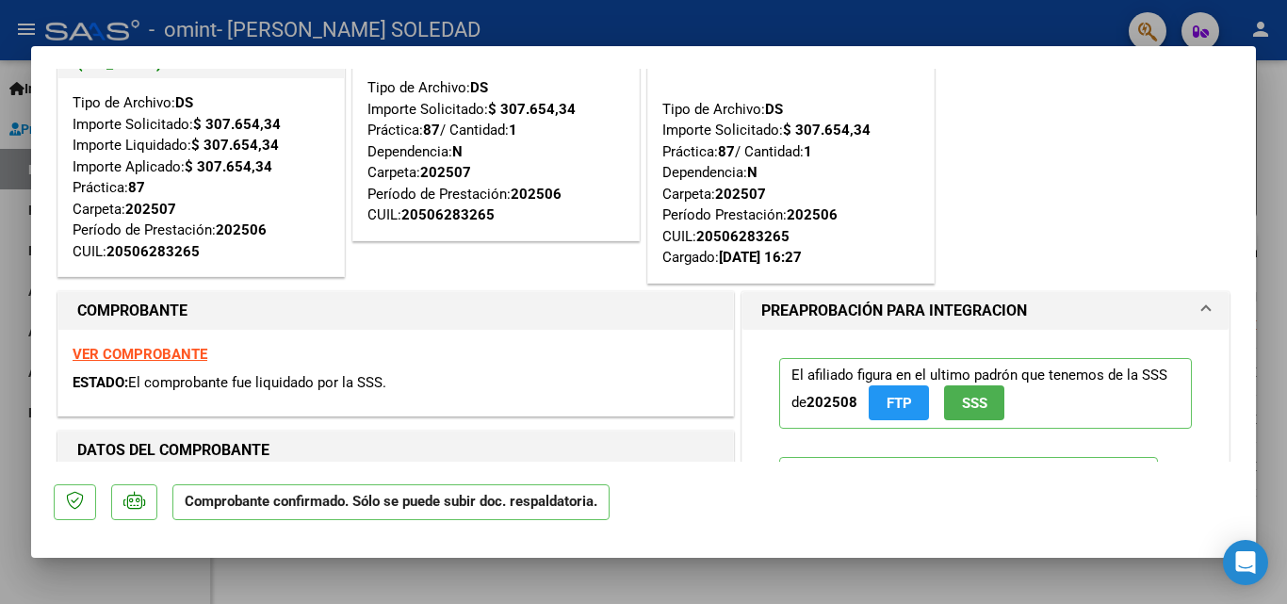
scroll to position [0, 0]
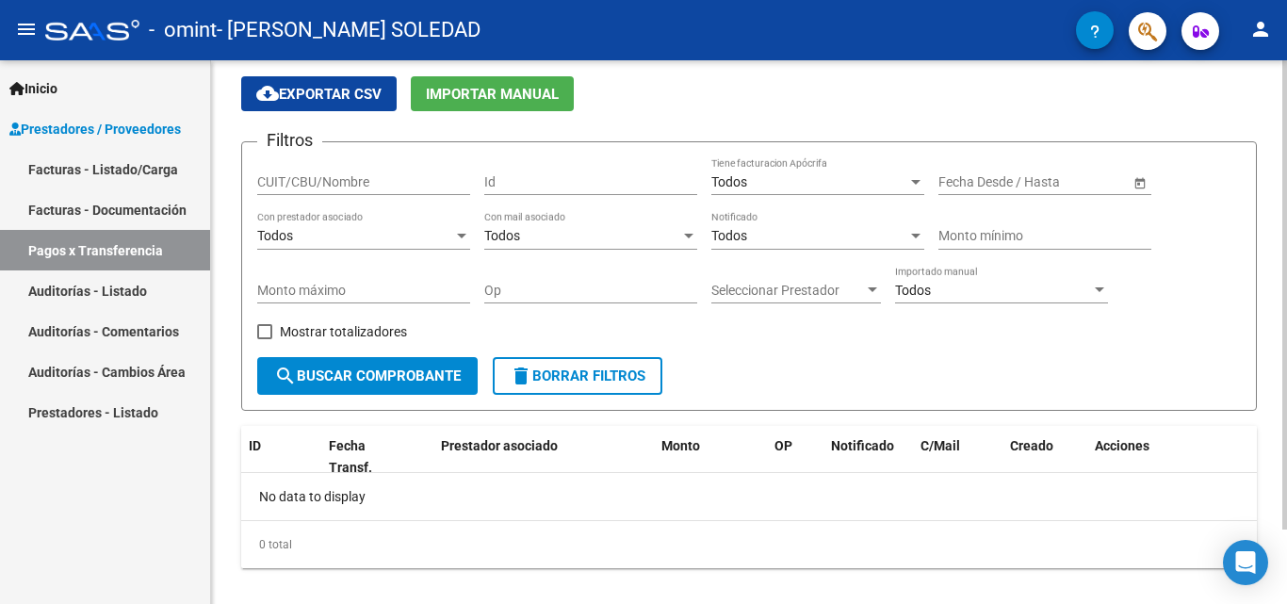
scroll to position [87, 0]
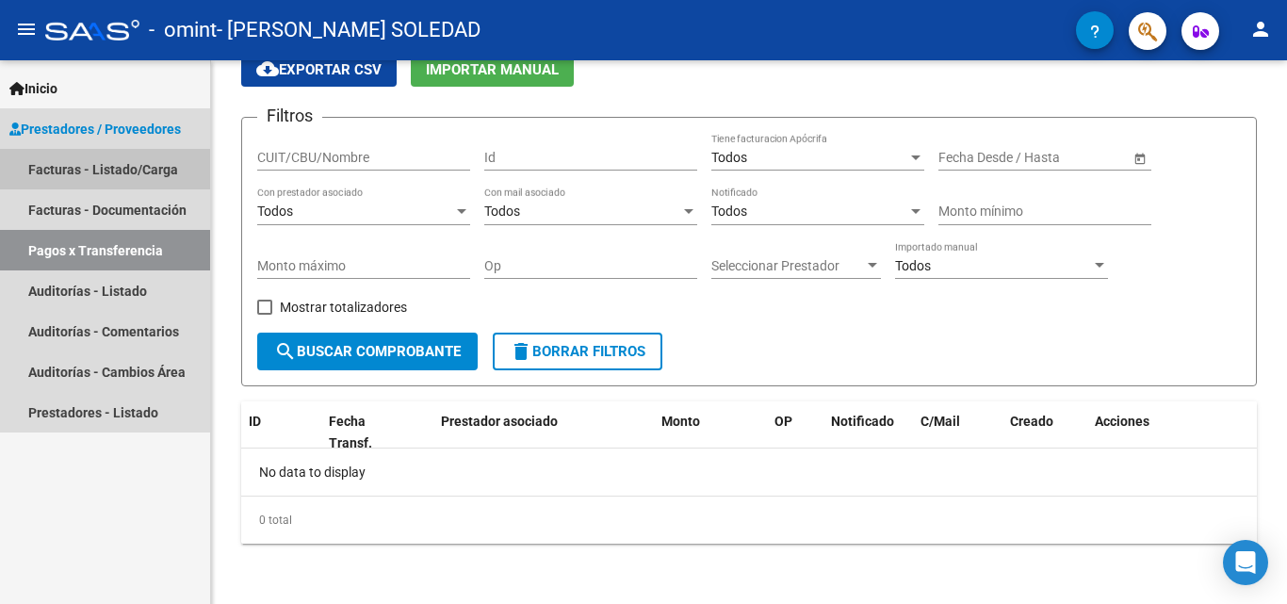
click at [152, 168] on link "Facturas - Listado/Carga" at bounding box center [105, 169] width 210 height 41
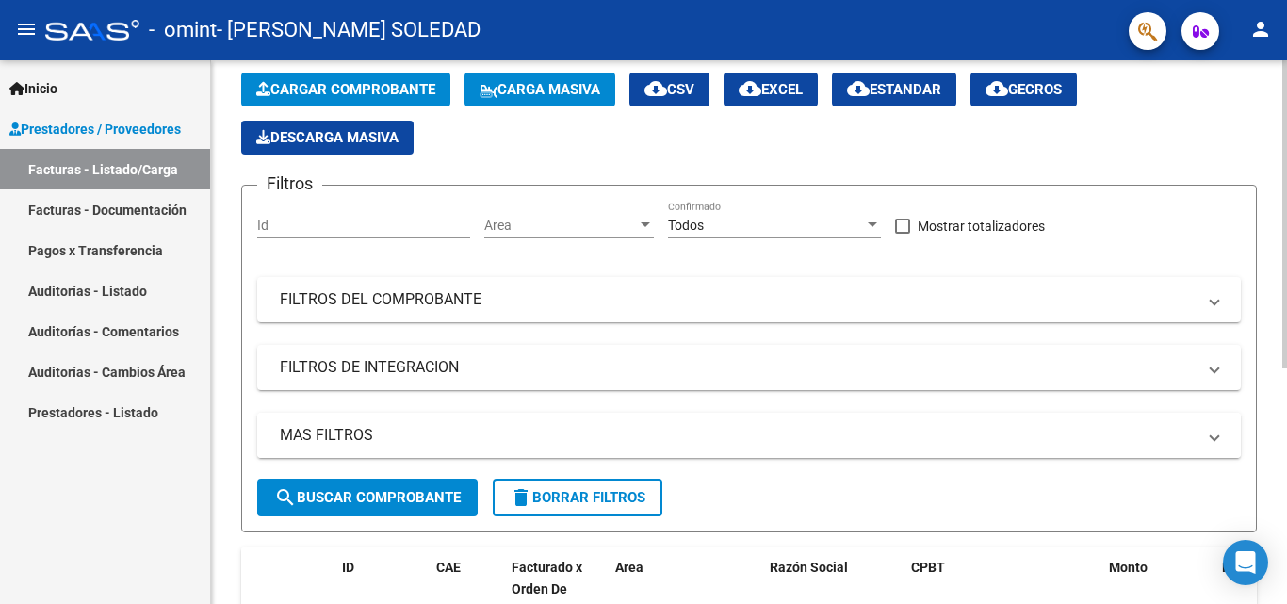
scroll to position [416, 0]
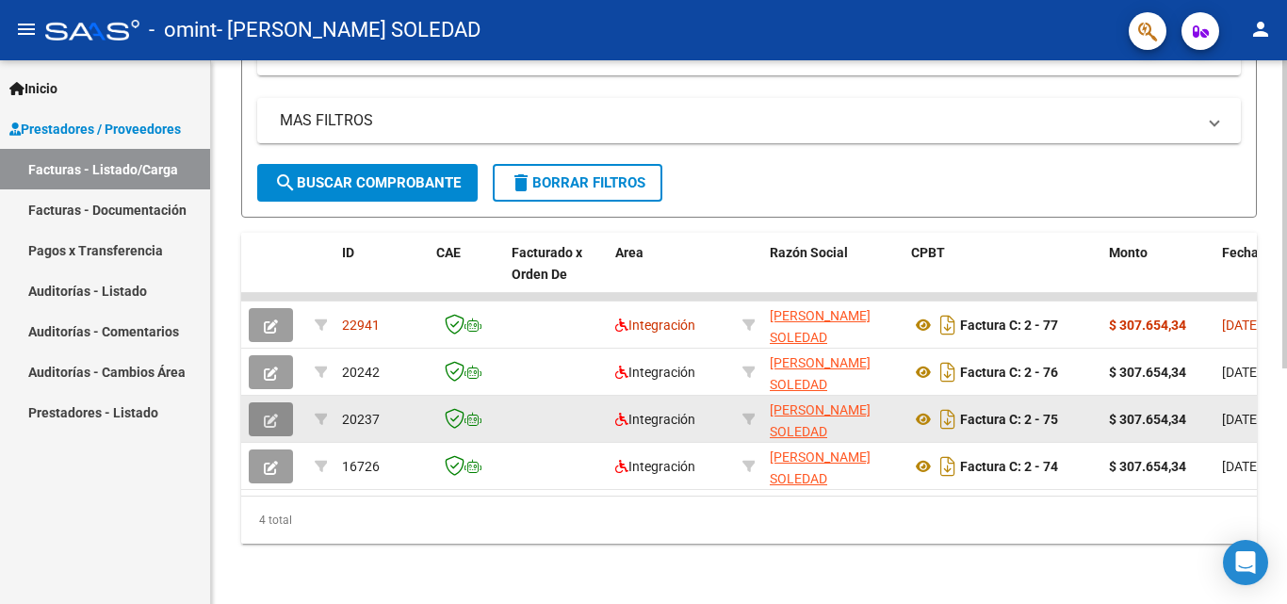
click at [281, 407] on button "button" at bounding box center [271, 419] width 44 height 34
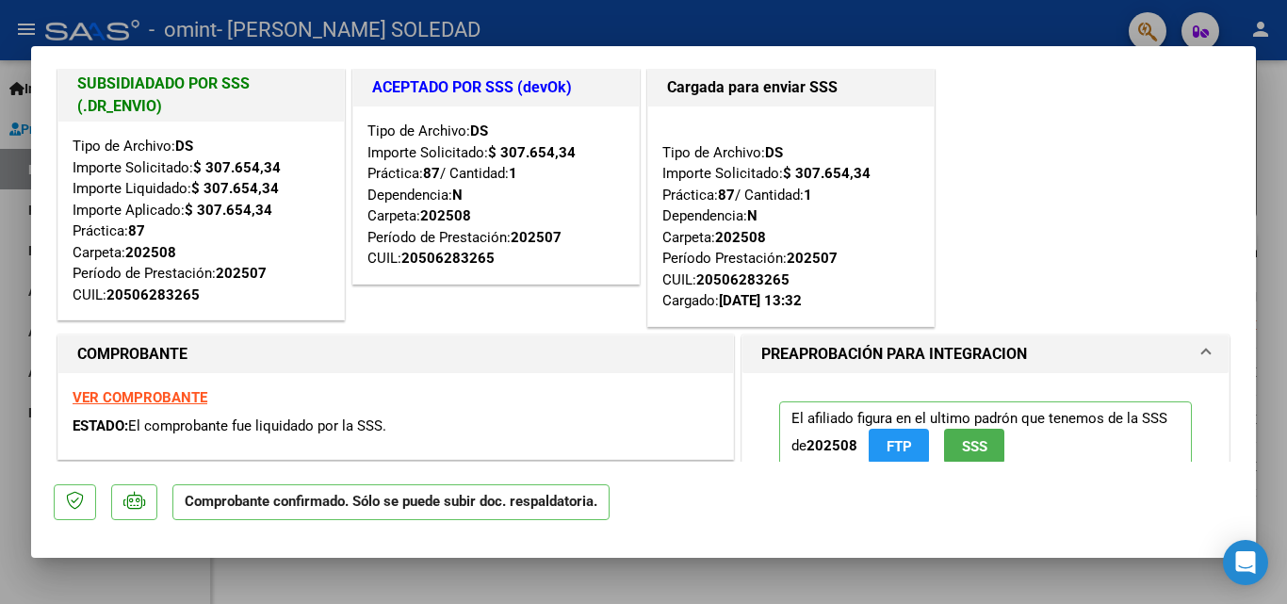
scroll to position [0, 0]
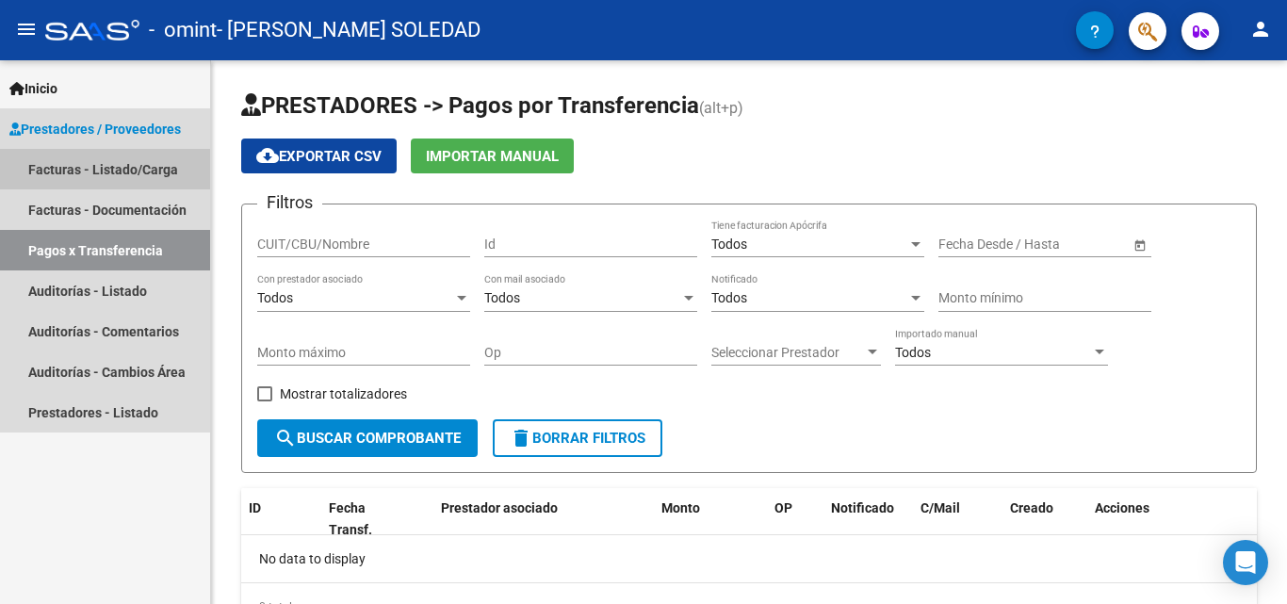
click at [159, 160] on link "Facturas - Listado/Carga" at bounding box center [105, 169] width 210 height 41
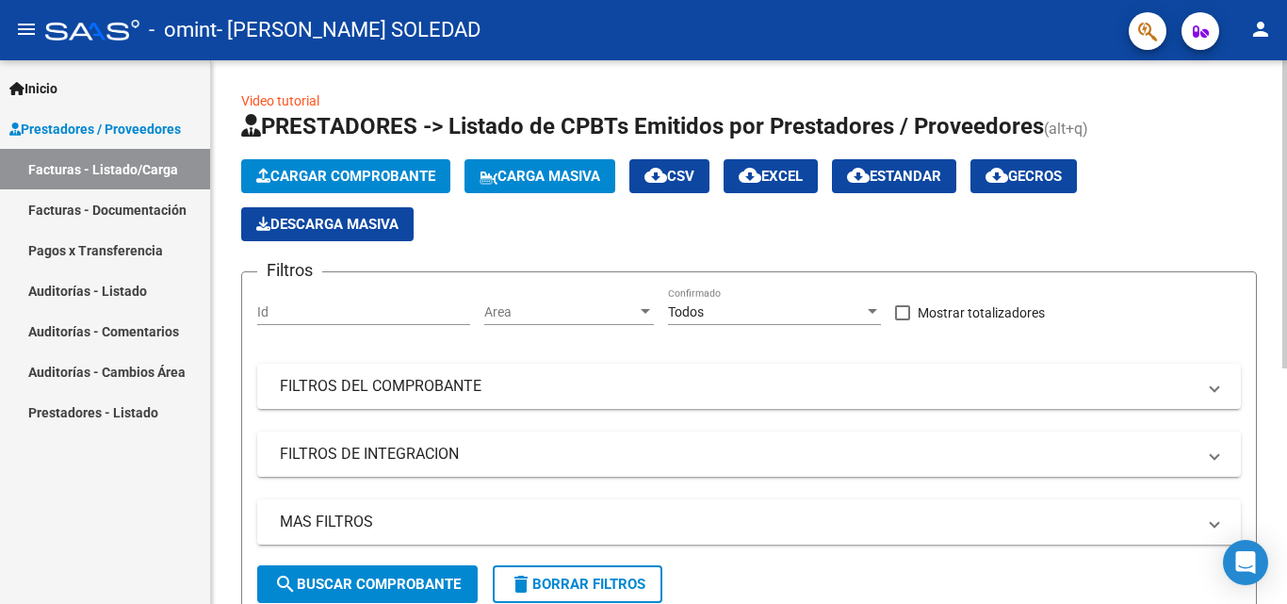
scroll to position [416, 0]
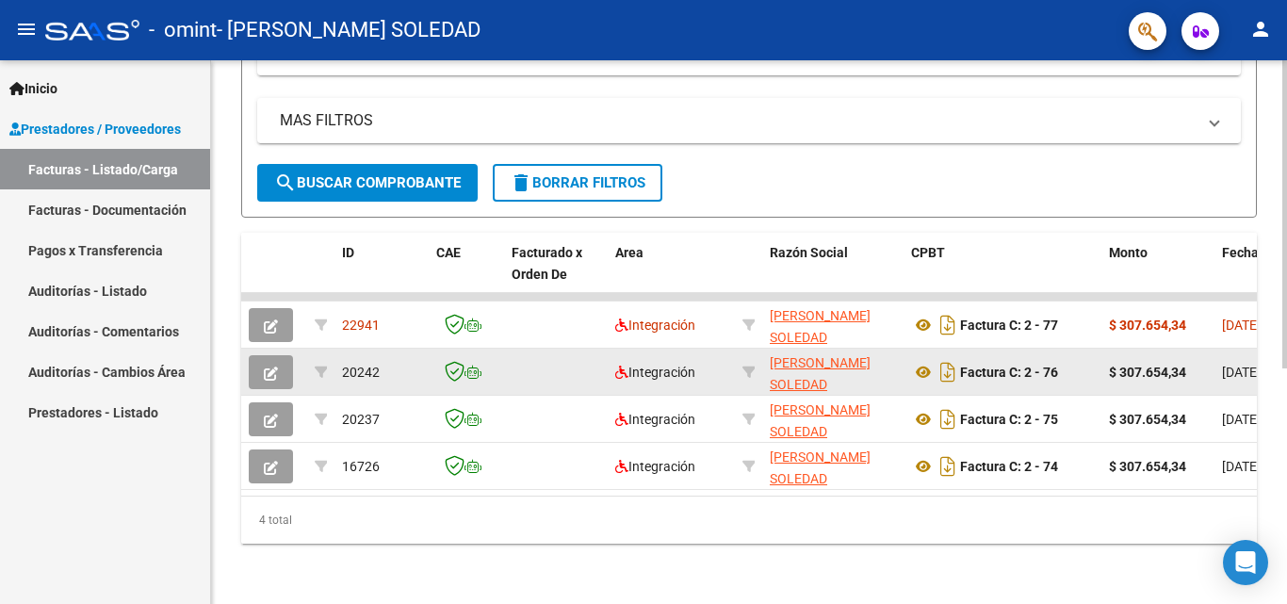
click at [259, 360] on button "button" at bounding box center [271, 372] width 44 height 34
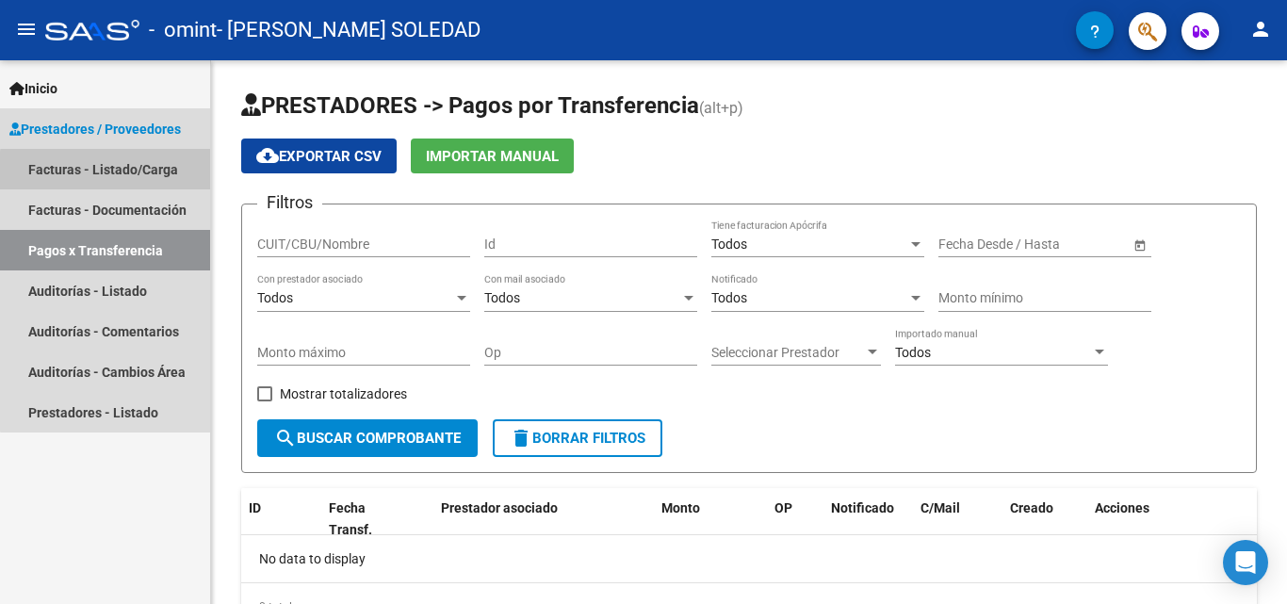
click at [114, 171] on link "Facturas - Listado/Carga" at bounding box center [105, 169] width 210 height 41
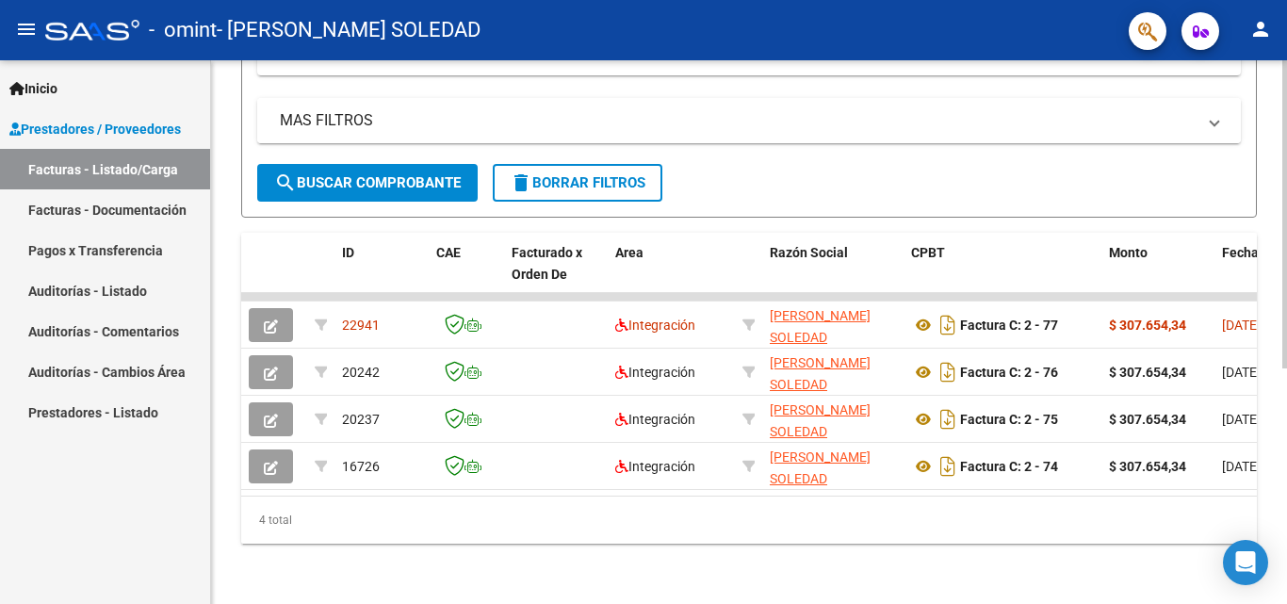
scroll to position [416, 0]
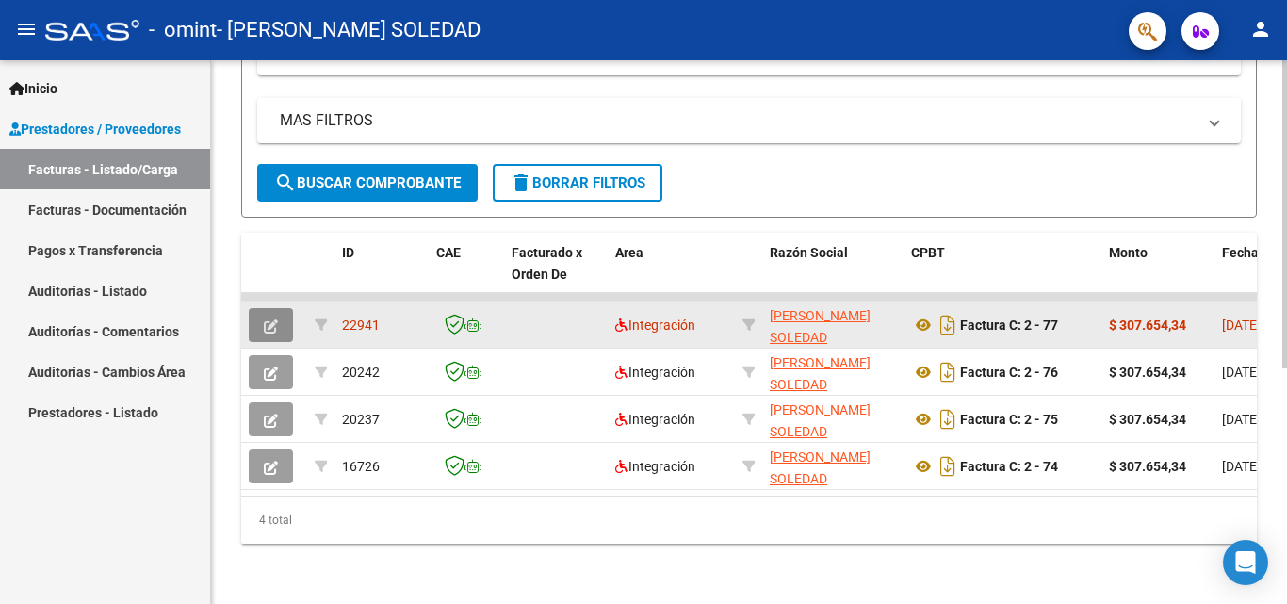
click at [267, 319] on icon "button" at bounding box center [271, 326] width 14 height 14
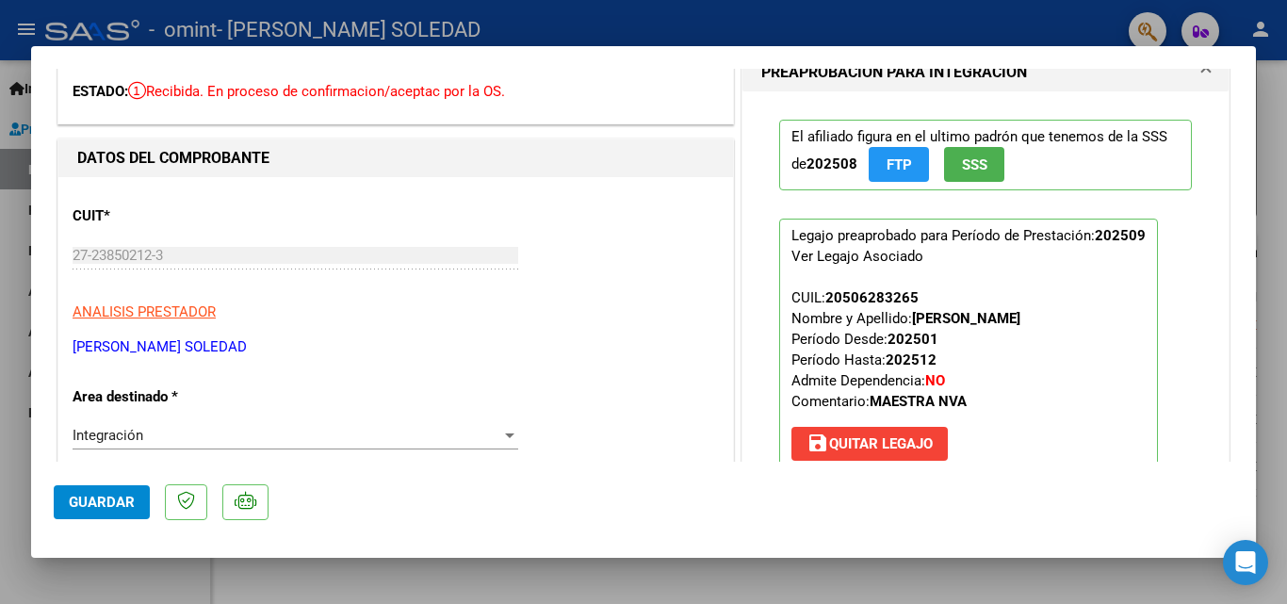
scroll to position [0, 0]
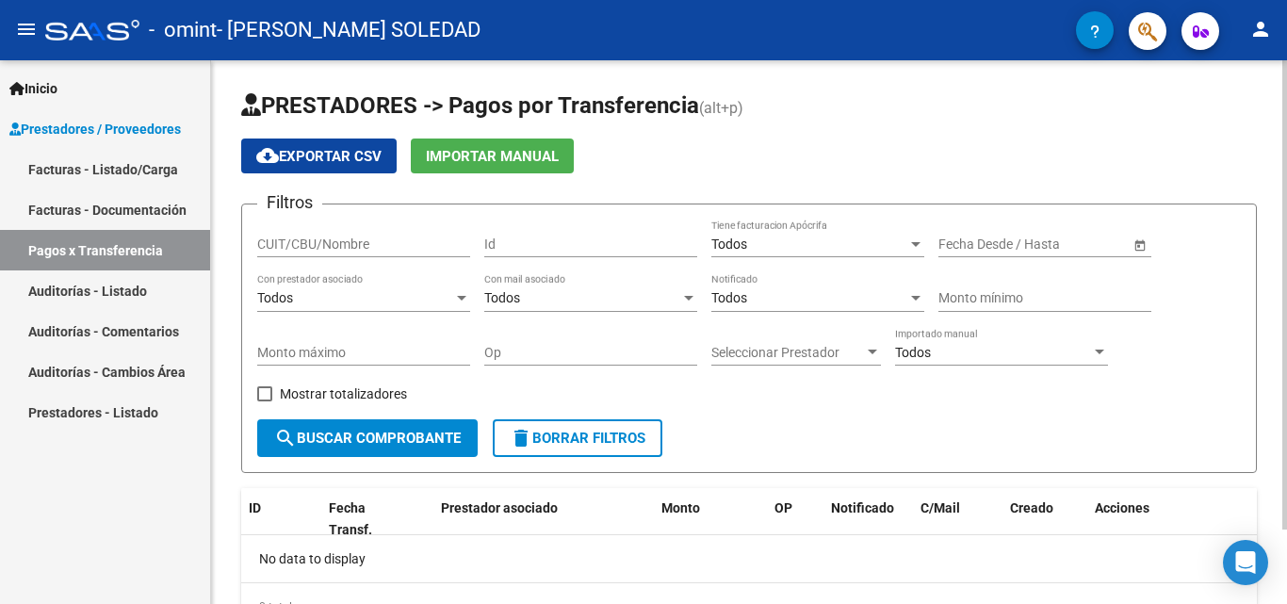
scroll to position [87, 0]
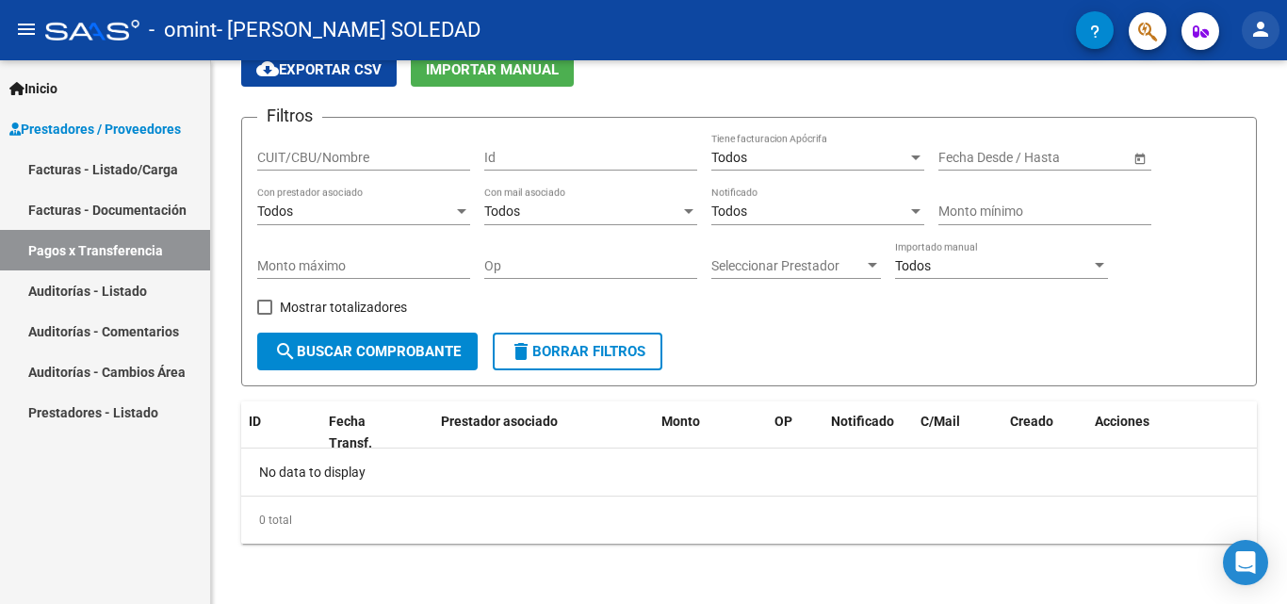
click at [1262, 30] on mat-icon "person" at bounding box center [1260, 29] width 23 height 23
click at [1030, 75] on div at bounding box center [643, 302] width 1287 height 604
click at [35, 36] on mat-icon "menu" at bounding box center [26, 29] width 23 height 23
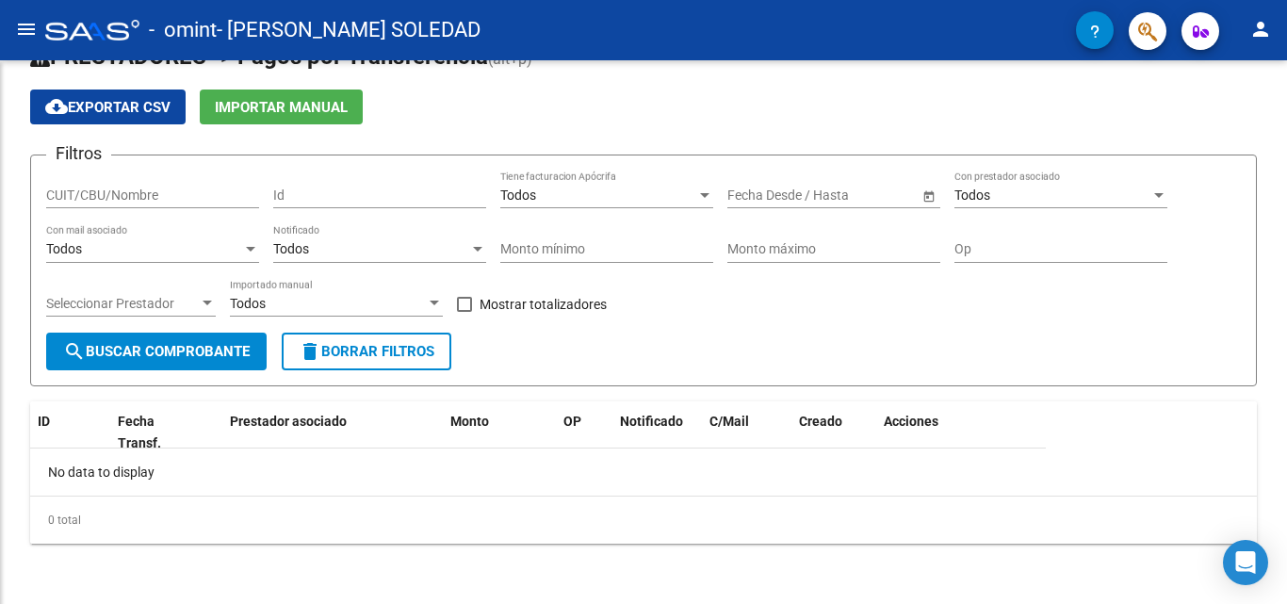
scroll to position [49, 0]
click at [25, 32] on mat-icon "menu" at bounding box center [26, 29] width 23 height 23
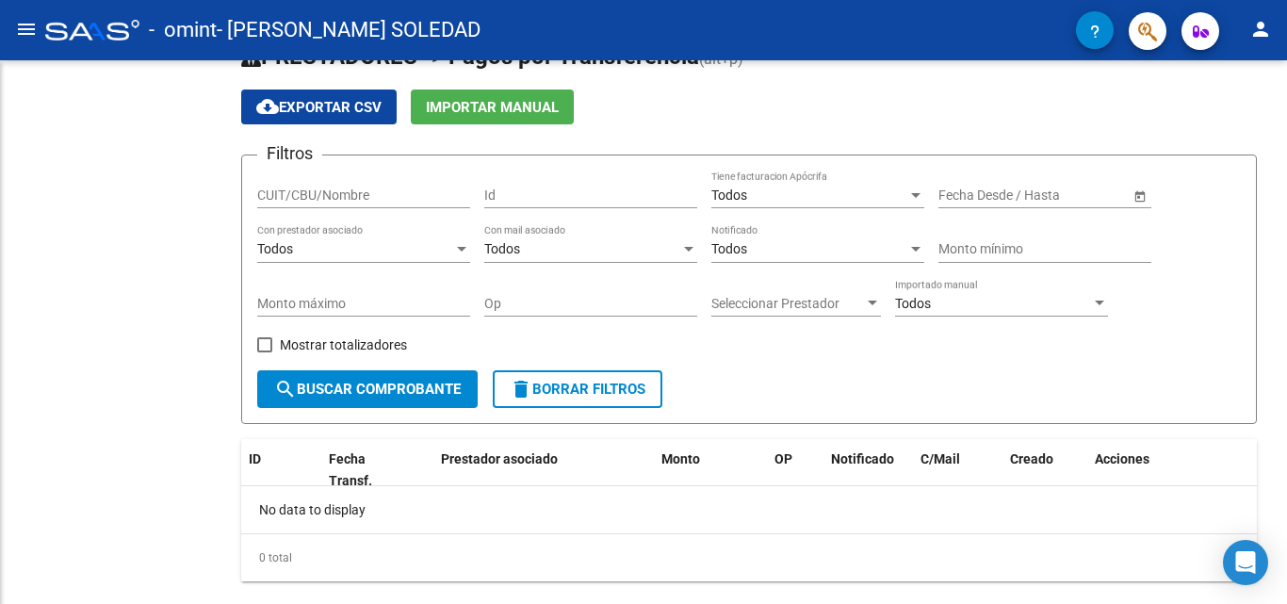
scroll to position [87, 0]
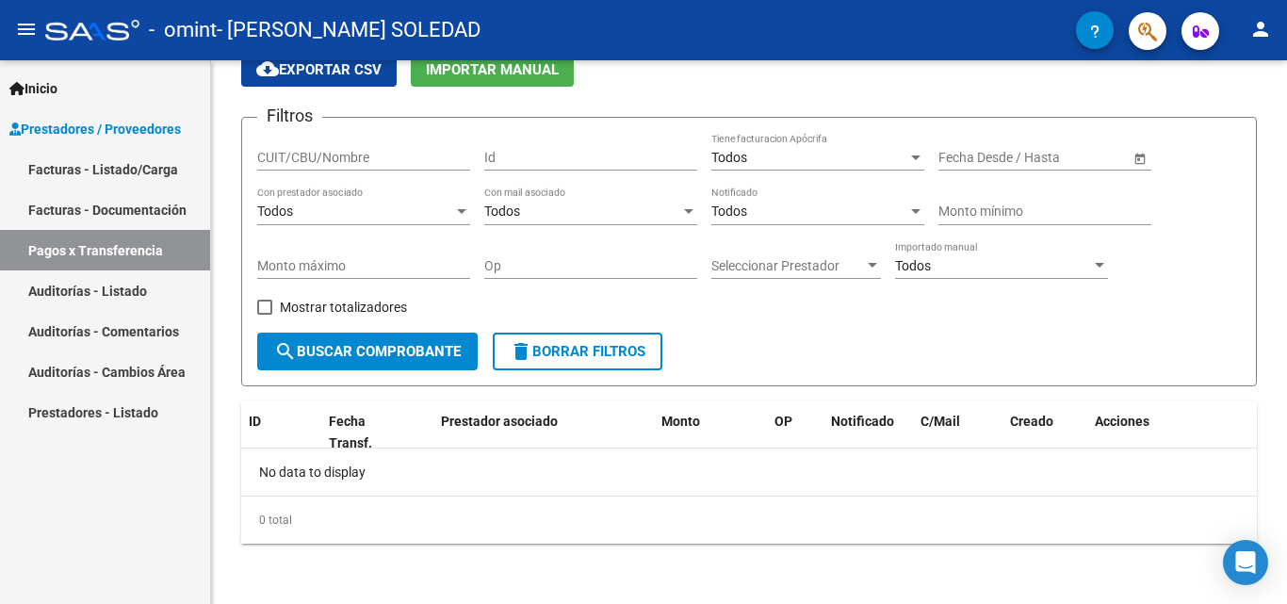
click at [27, 91] on span "Inicio" at bounding box center [33, 88] width 48 height 21
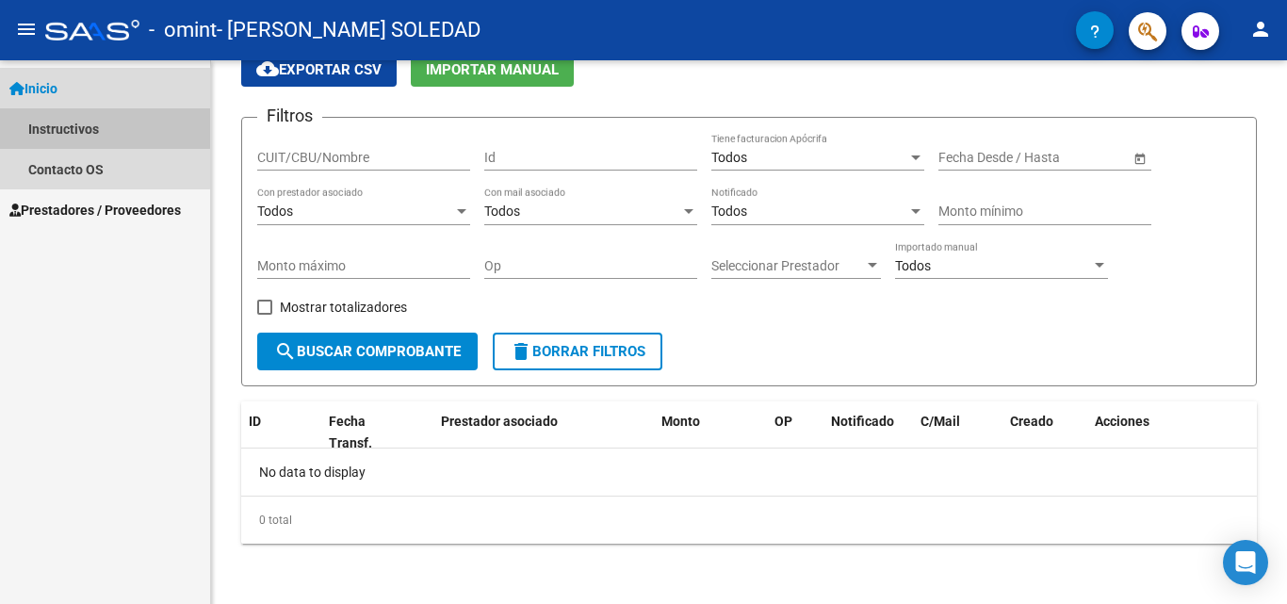
click at [67, 126] on link "Instructivos" at bounding box center [105, 128] width 210 height 41
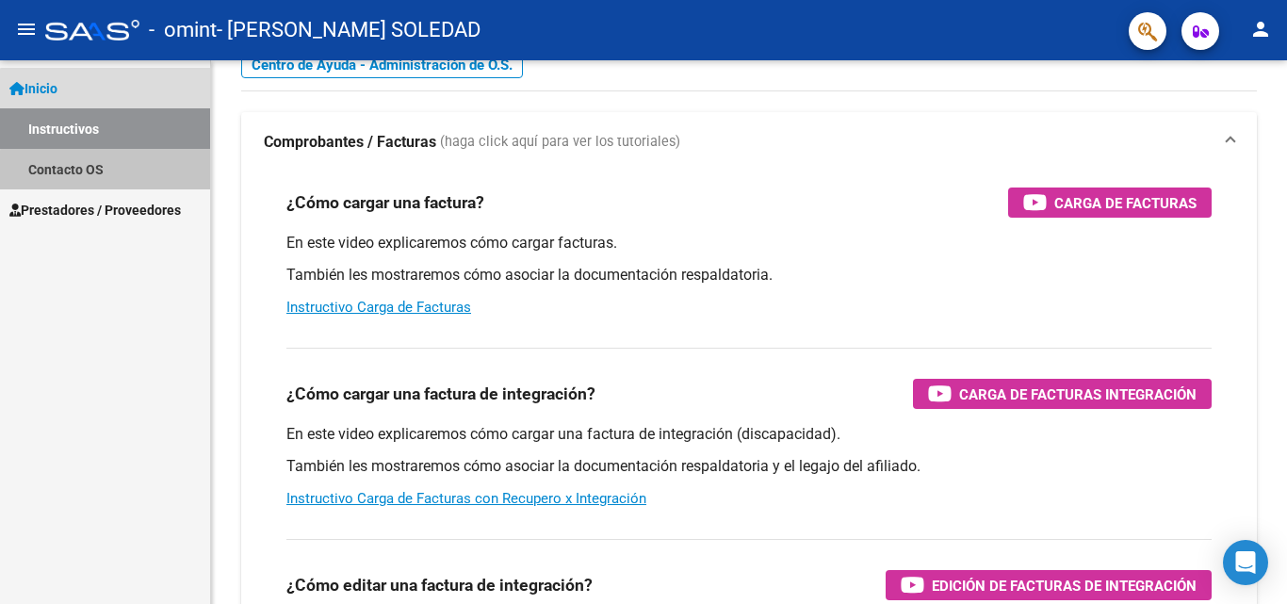
click at [108, 171] on link "Contacto OS" at bounding box center [105, 169] width 210 height 41
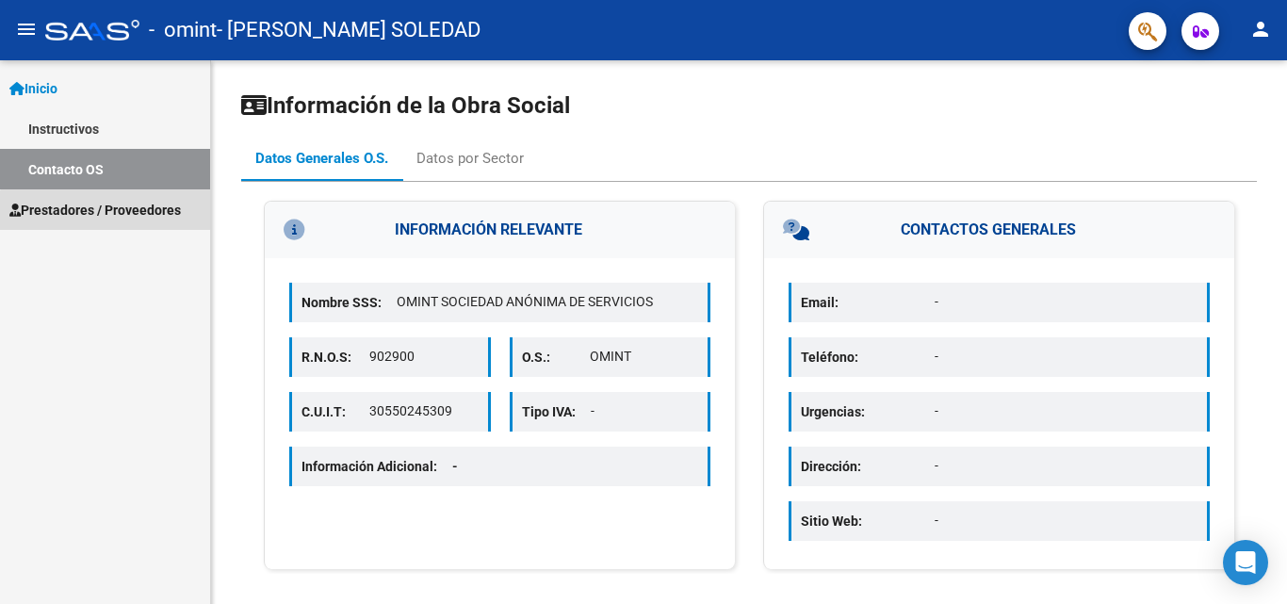
click at [110, 216] on span "Prestadores / Proveedores" at bounding box center [94, 210] width 171 height 21
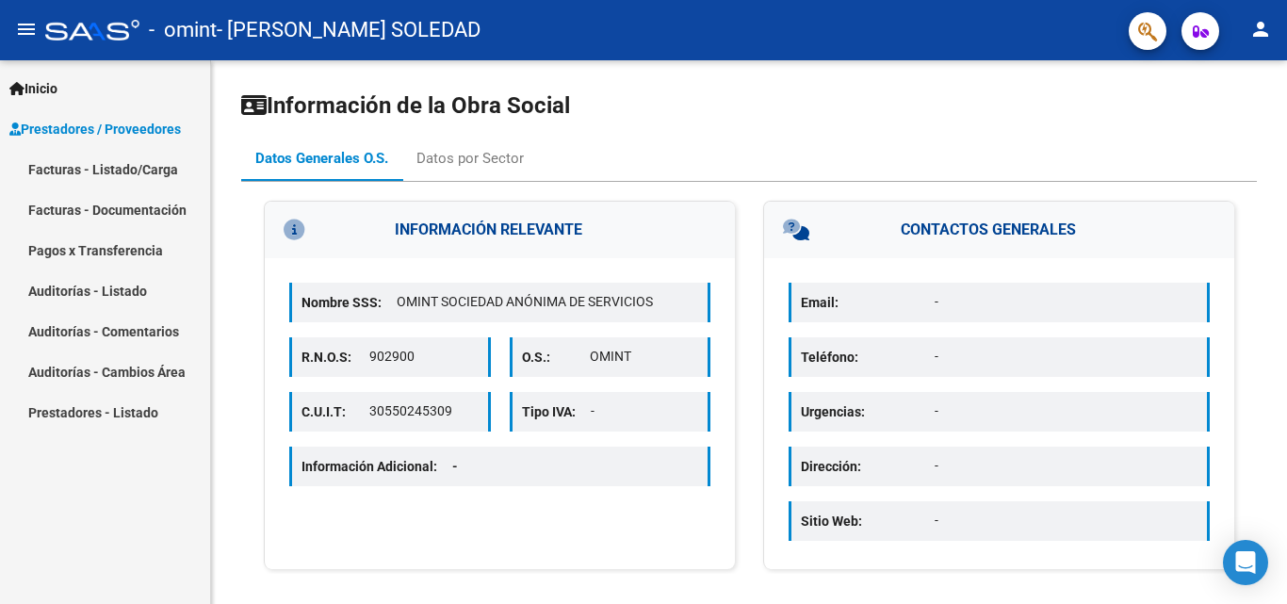
click at [150, 239] on link "Pagos x Transferencia" at bounding box center [105, 250] width 210 height 41
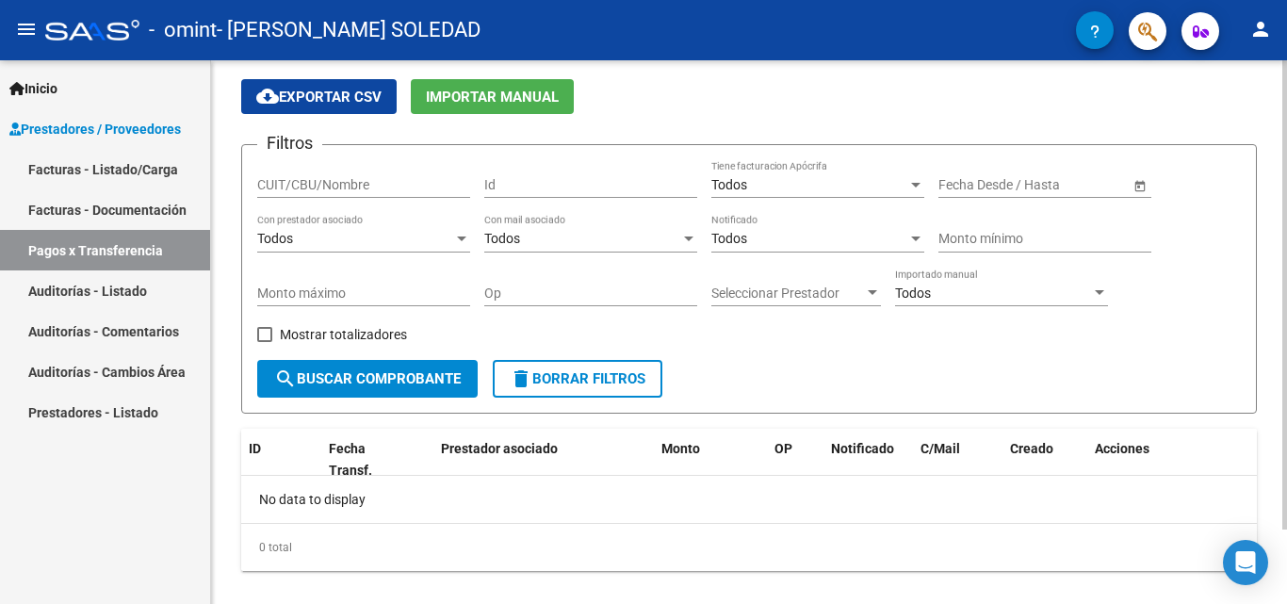
scroll to position [87, 0]
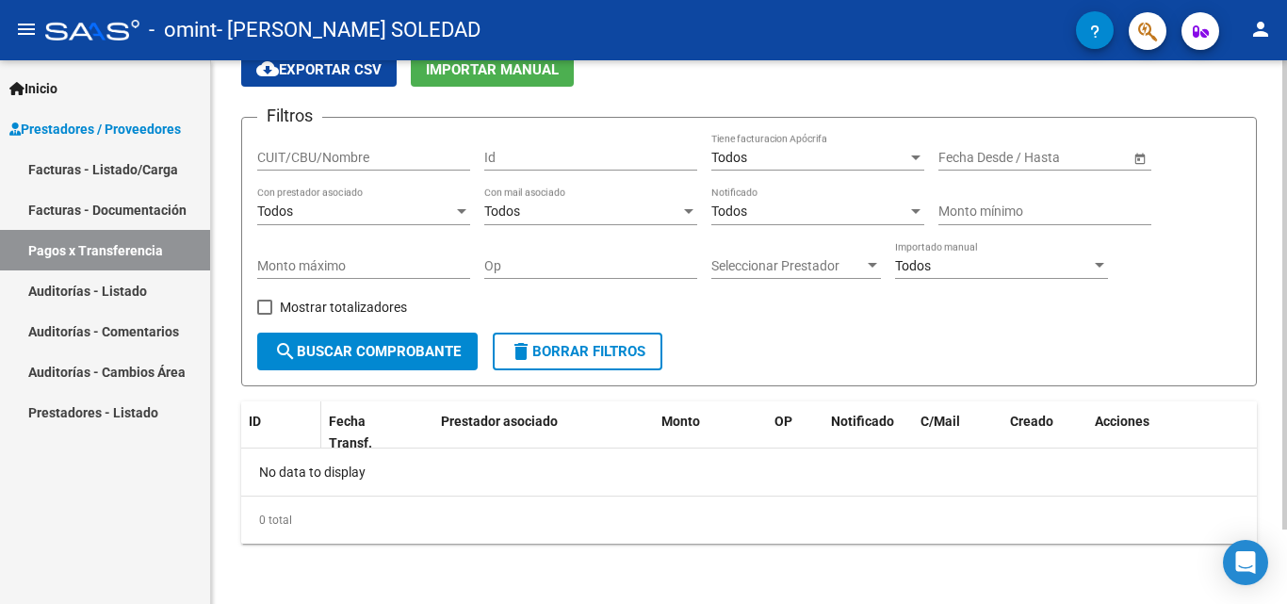
click at [256, 418] on span "ID" at bounding box center [255, 421] width 12 height 15
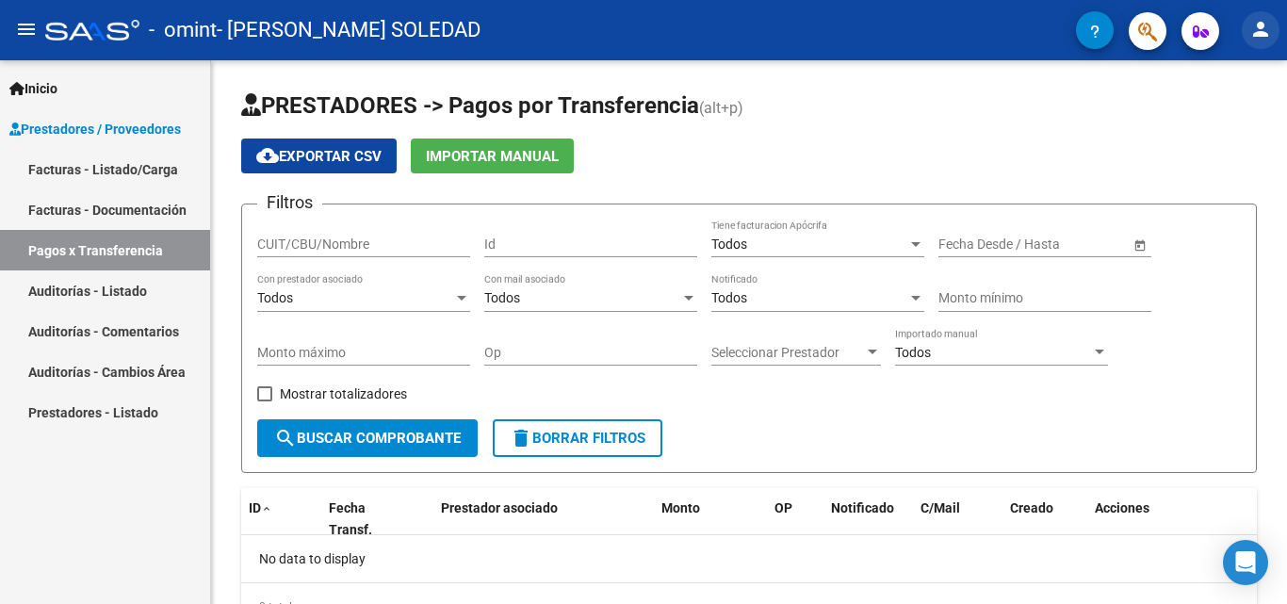
click at [1251, 31] on mat-icon "person" at bounding box center [1260, 29] width 23 height 23
click at [1189, 37] on div at bounding box center [643, 302] width 1287 height 604
click at [1193, 31] on icon "button" at bounding box center [1201, 31] width 16 height 14
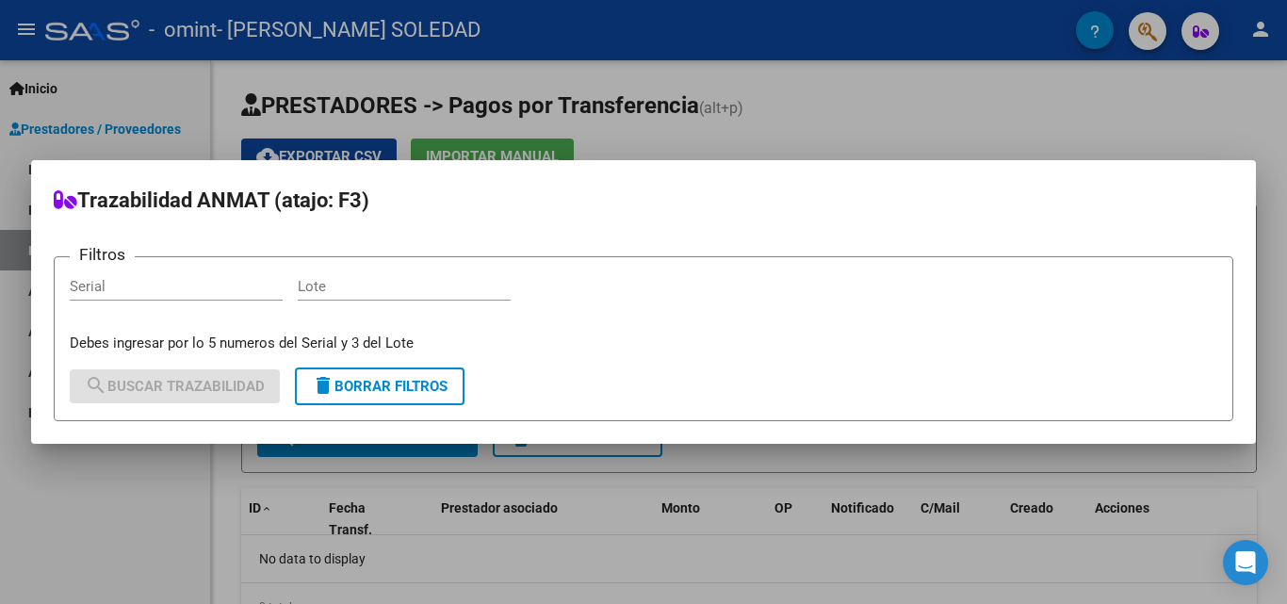
click at [1086, 29] on div at bounding box center [643, 302] width 1287 height 604
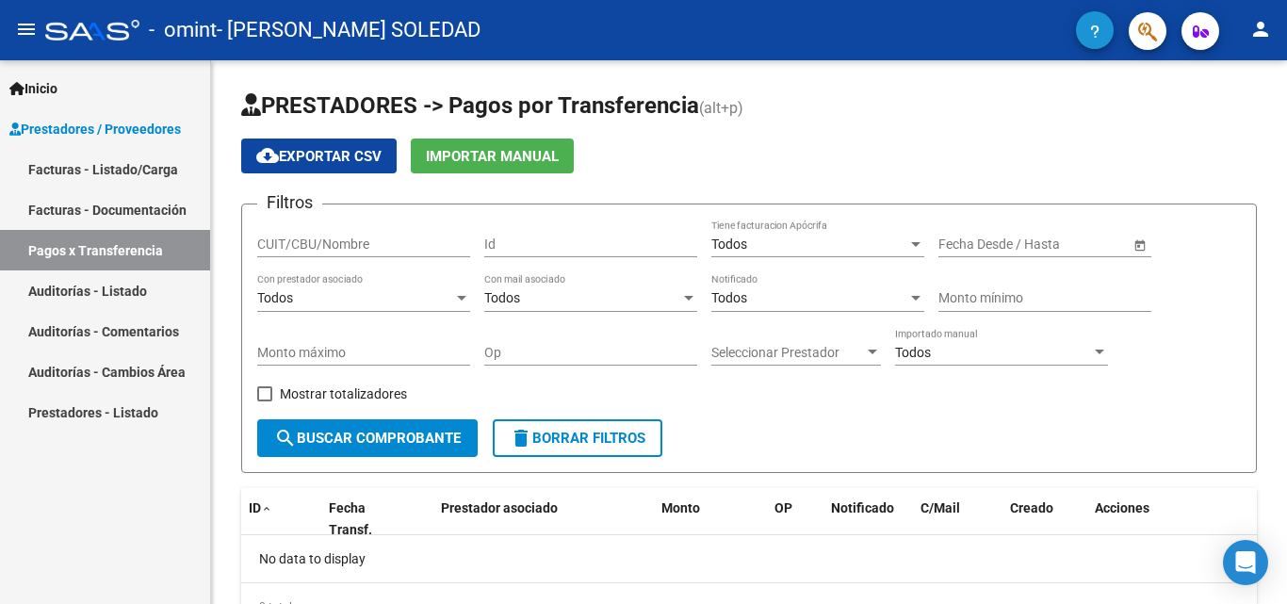
click at [1092, 36] on icon "button" at bounding box center [1094, 31] width 9 height 14
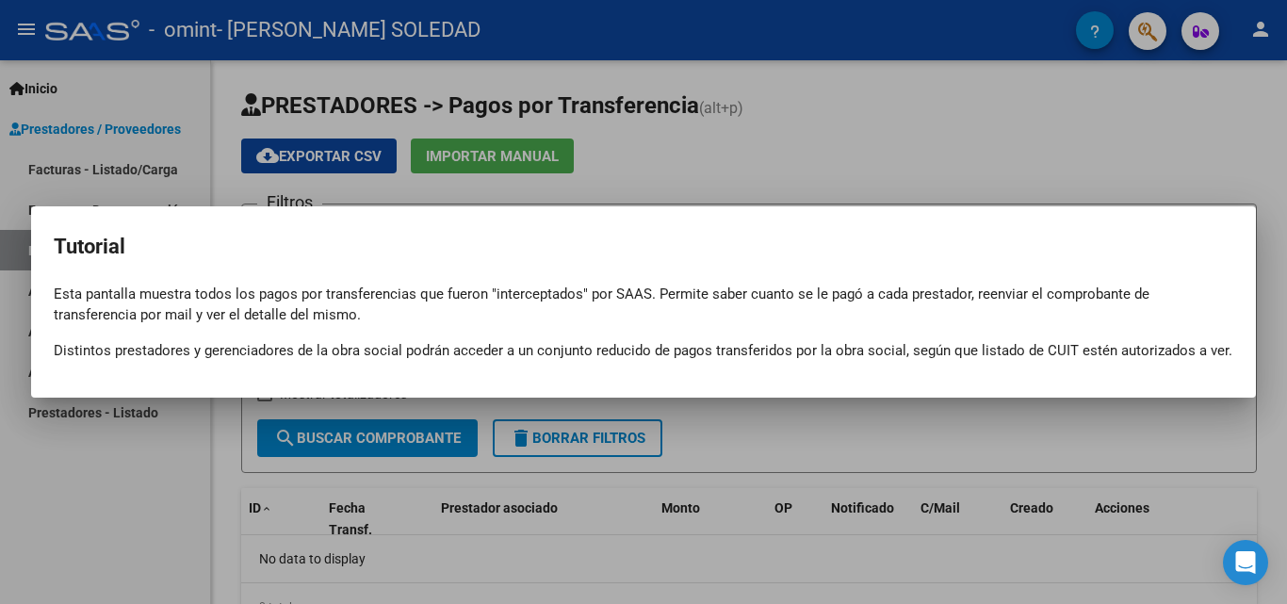
click at [870, 100] on div at bounding box center [643, 302] width 1287 height 604
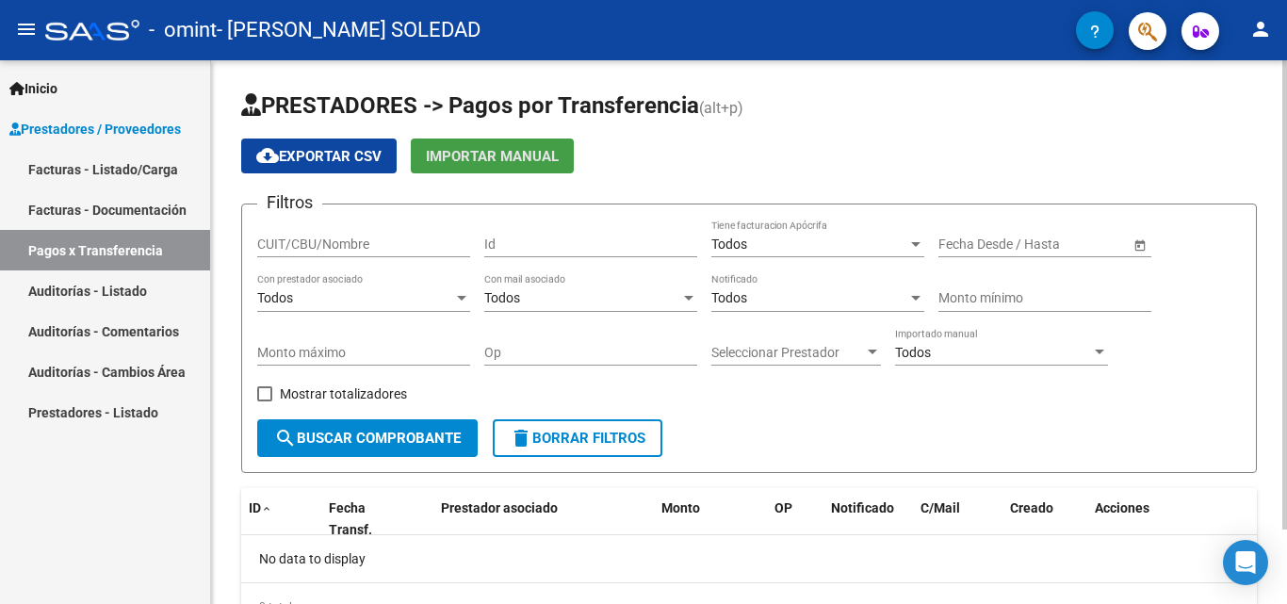
click at [522, 156] on span "Importar Manual" at bounding box center [492, 156] width 133 height 17
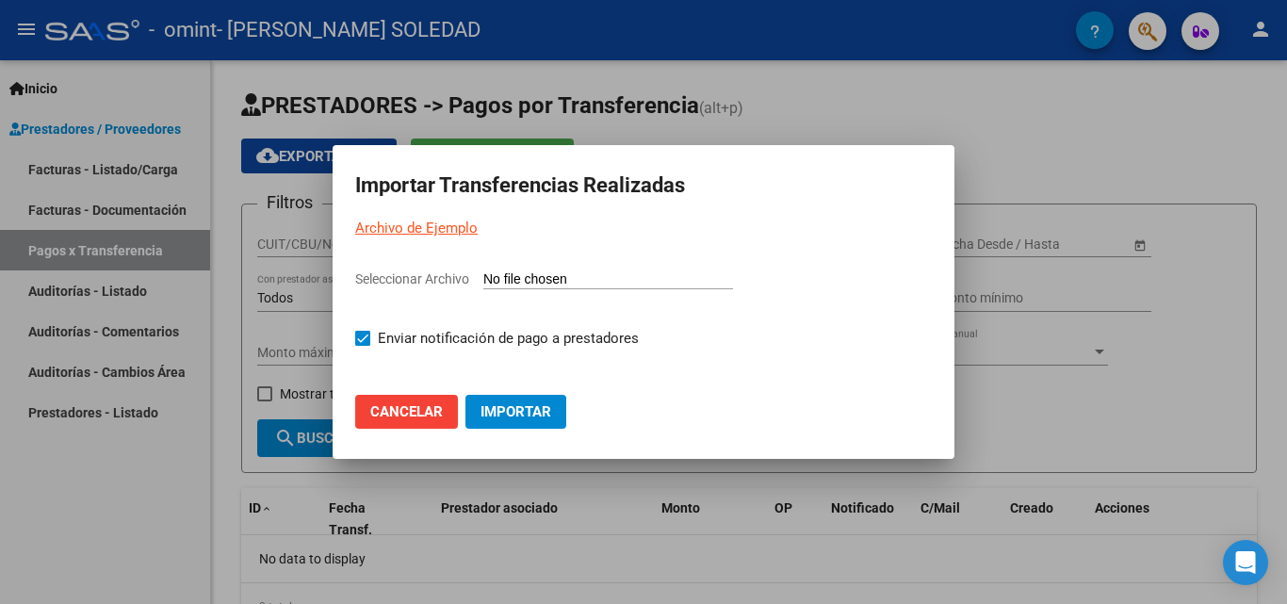
click at [409, 409] on span "Cancelar" at bounding box center [406, 411] width 73 height 17
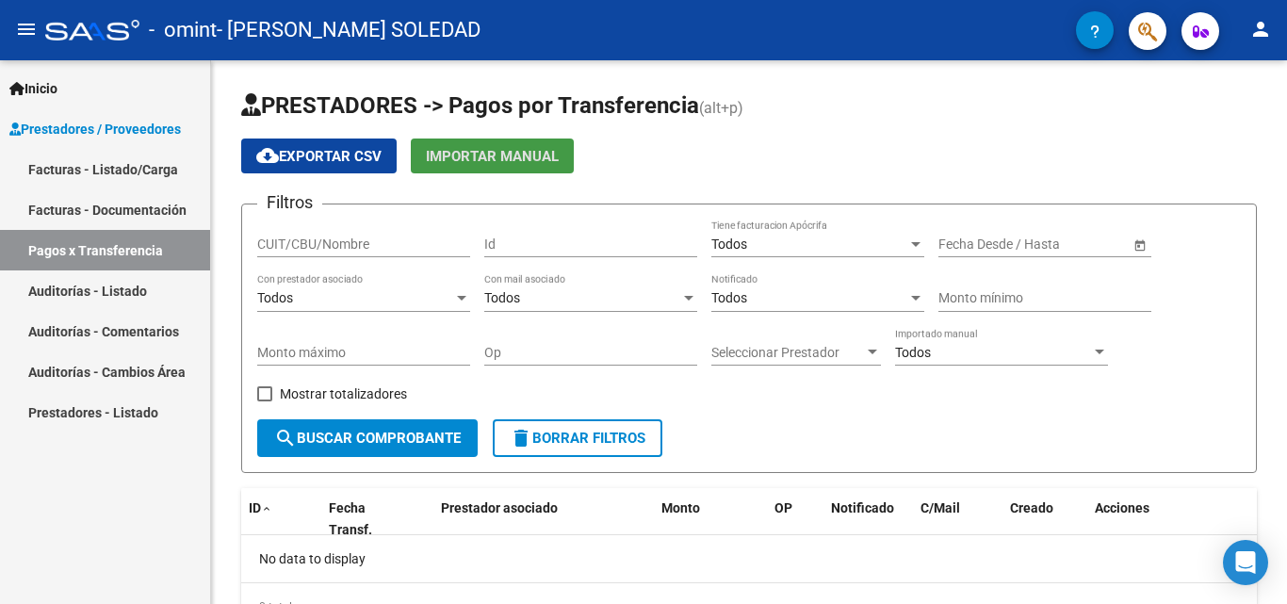
click at [159, 158] on link "Facturas - Listado/Carga" at bounding box center [105, 169] width 210 height 41
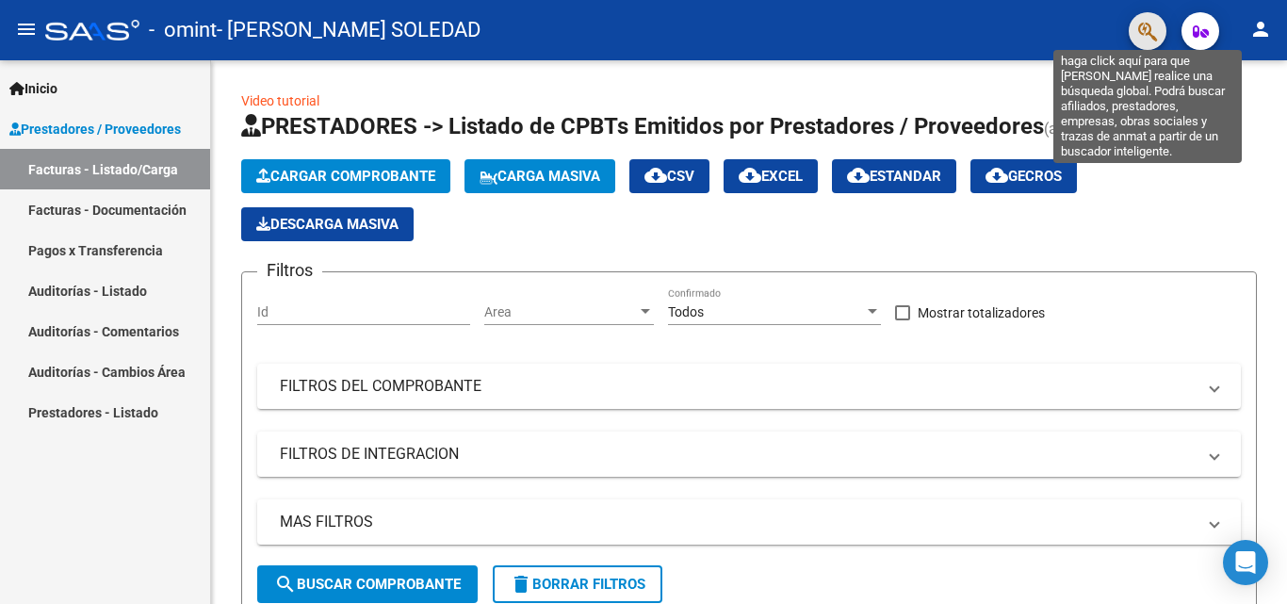
click at [1146, 27] on icon "button" at bounding box center [1147, 32] width 19 height 22
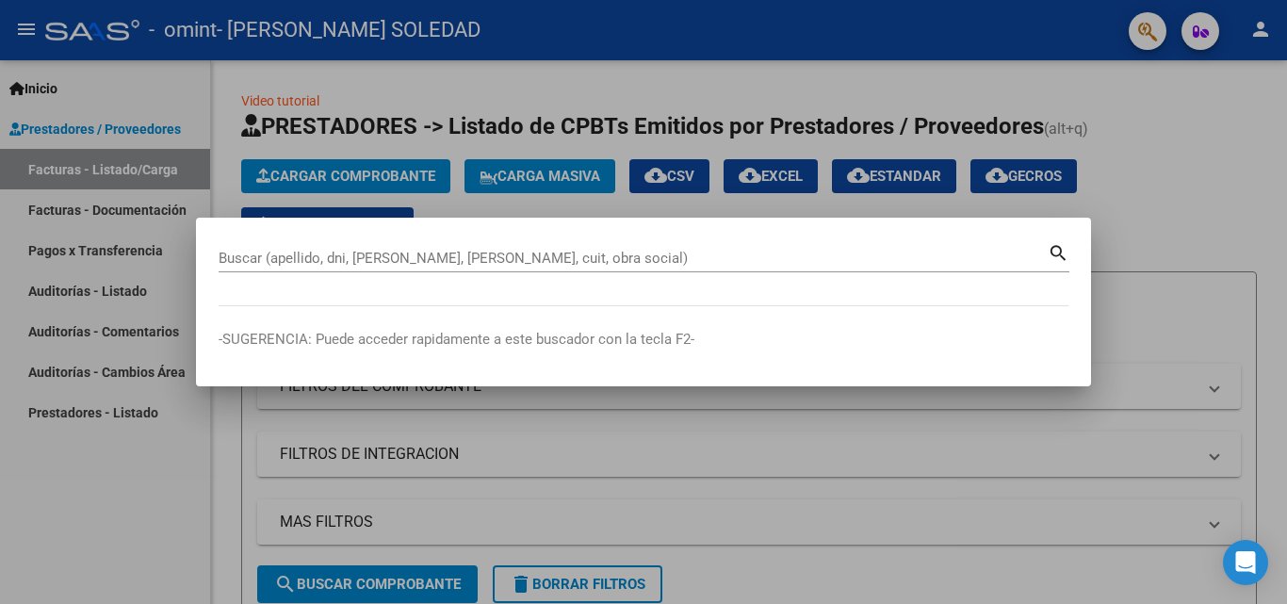
click at [1216, 115] on div at bounding box center [643, 302] width 1287 height 604
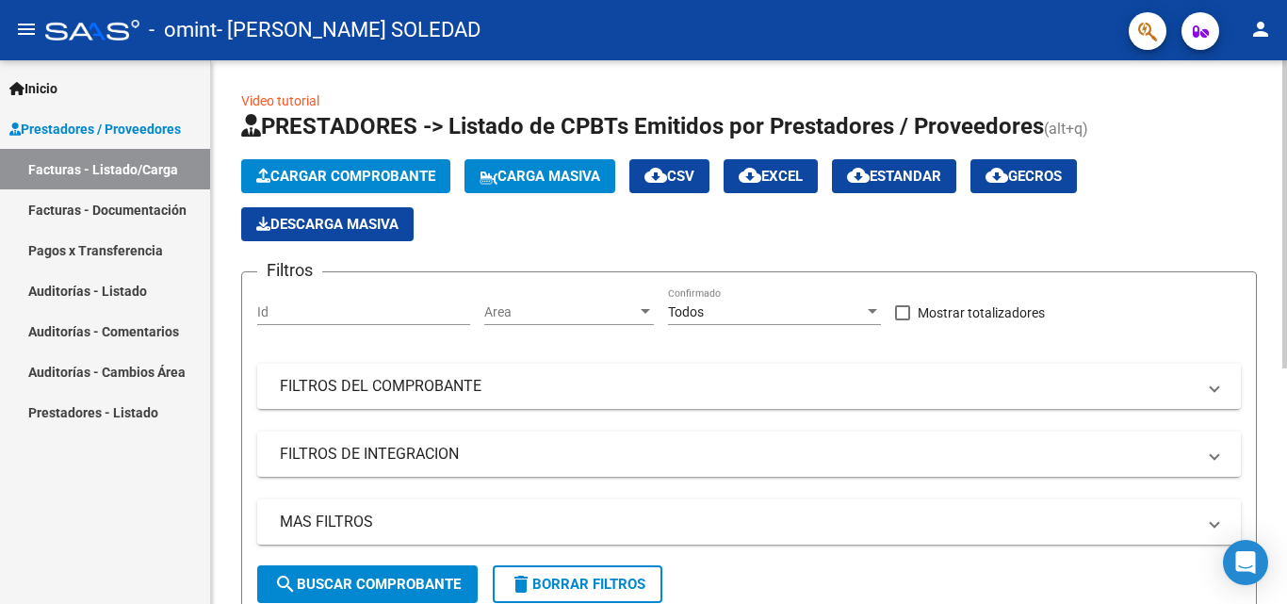
click at [806, 238] on div "Cargar Comprobante Carga Masiva cloud_download CSV cloud_download EXCEL cloud_d…" at bounding box center [749, 200] width 1016 height 82
click at [48, 88] on span "Inicio" at bounding box center [33, 88] width 48 height 21
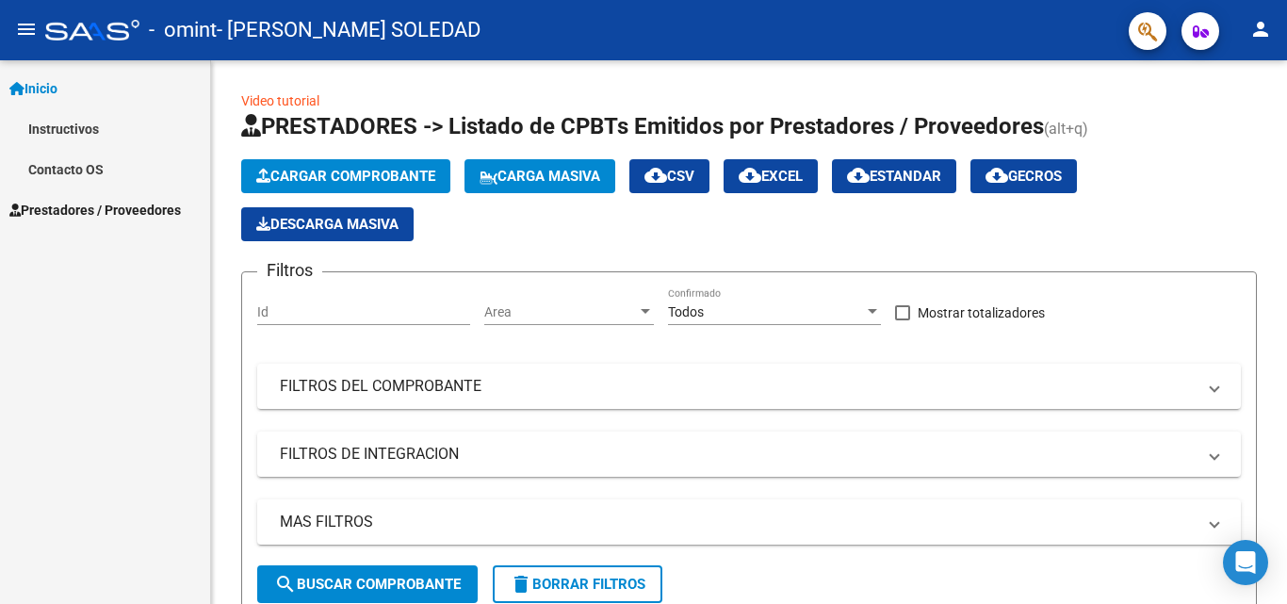
click at [24, 37] on mat-icon "menu" at bounding box center [26, 29] width 23 height 23
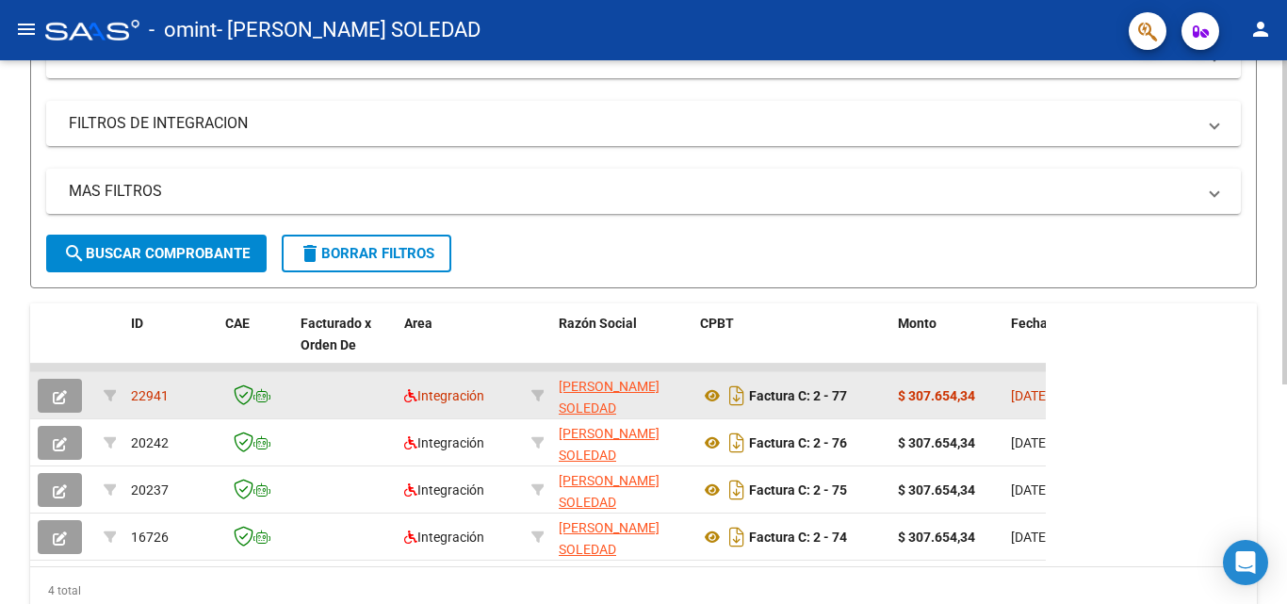
scroll to position [368, 0]
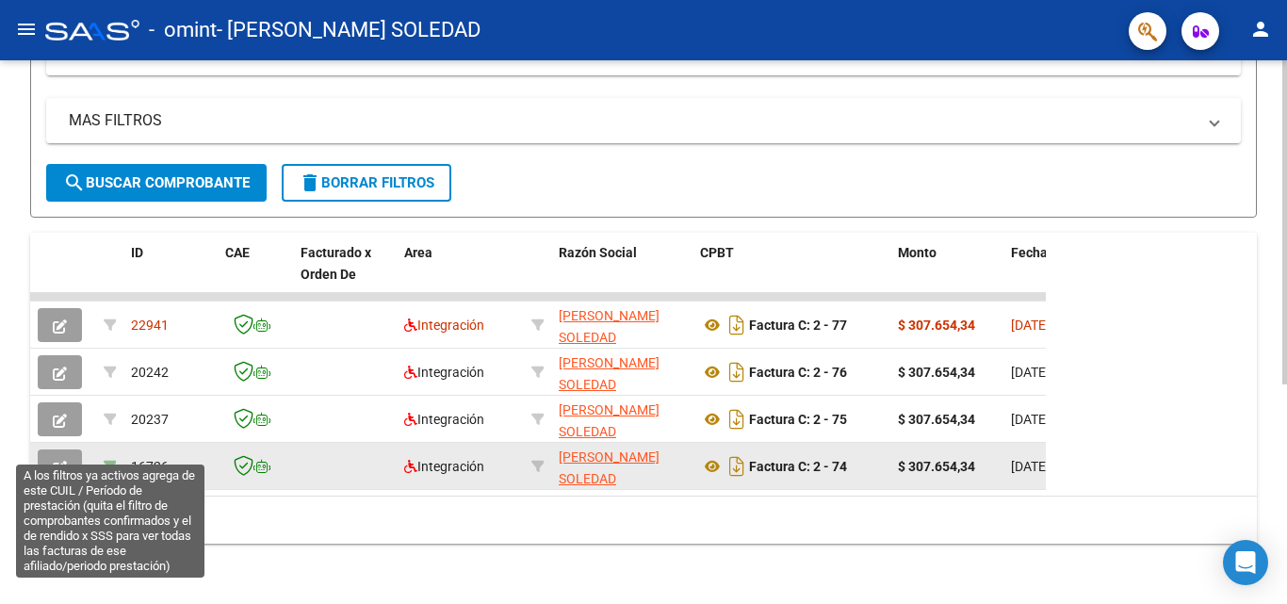
click at [107, 460] on icon at bounding box center [110, 466] width 13 height 13
type input "202506"
type input "20506283265"
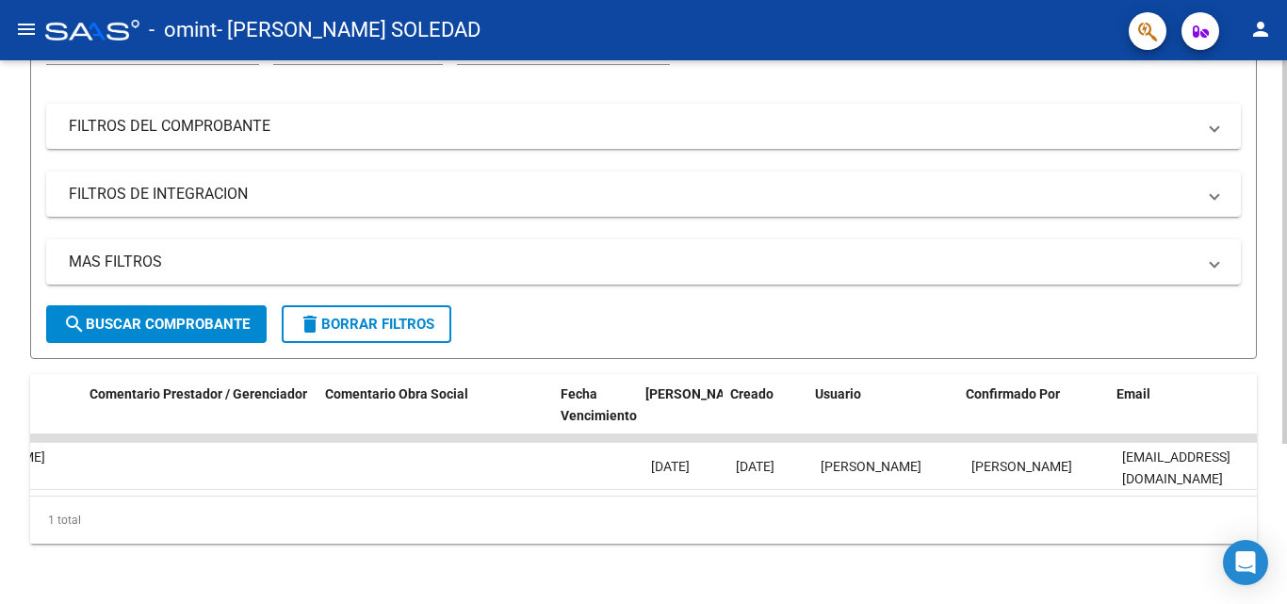
scroll to position [0, 1470]
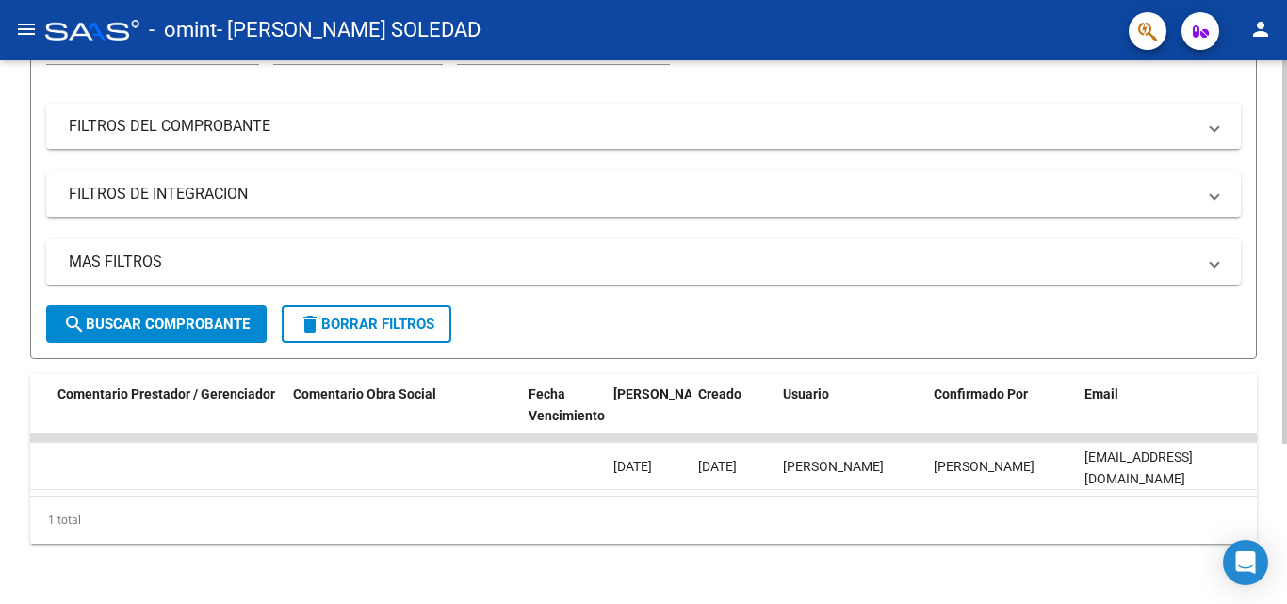
click at [38, 496] on div "ID CAE Fc. x Razón Social CPBT Monto Fecha Cpbt Días desde Emisión Fecha Recibi…" at bounding box center [643, 459] width 1227 height 170
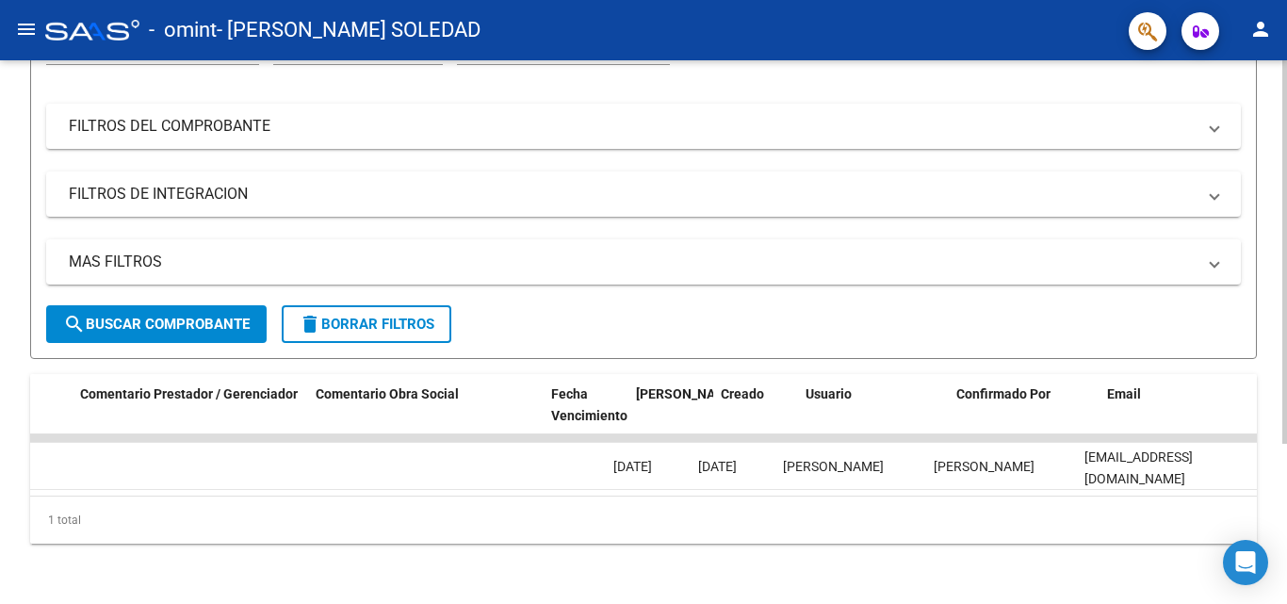
scroll to position [0, 1447]
click at [38, 496] on datatable-body "16726 [PERSON_NAME] SOLEDAD 27238502123 Factura C: 2 - 74 $ 307.654,34 [DATE] 6…" at bounding box center [643, 464] width 1227 height 61
